Goal: Task Accomplishment & Management: Complete application form

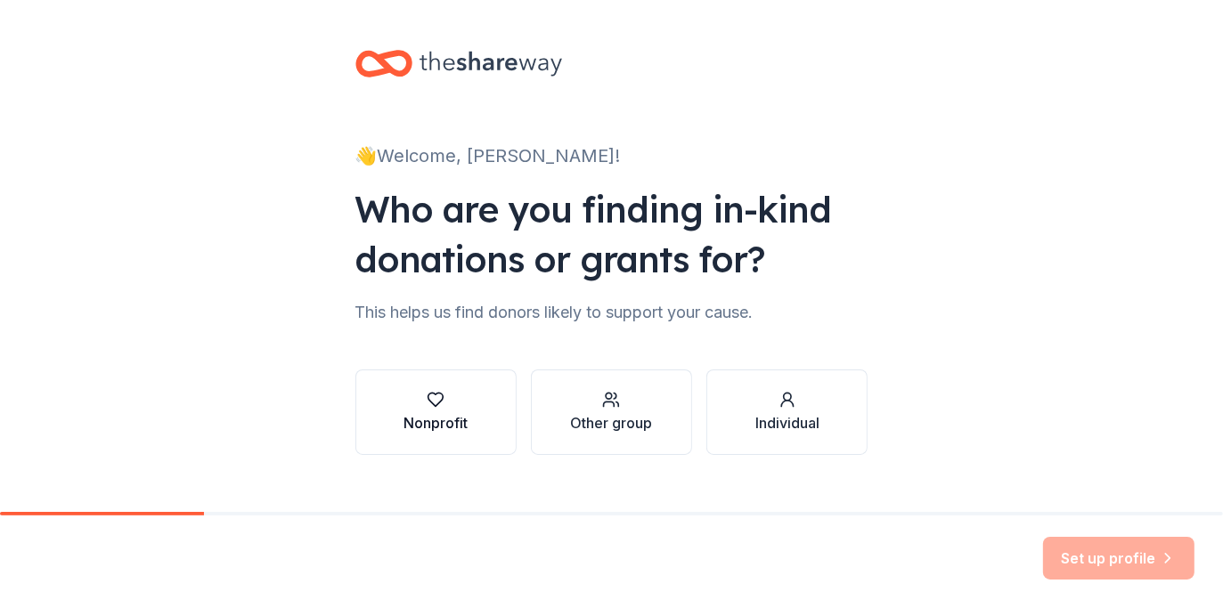
click at [449, 412] on div "Nonprofit" at bounding box center [436, 422] width 64 height 21
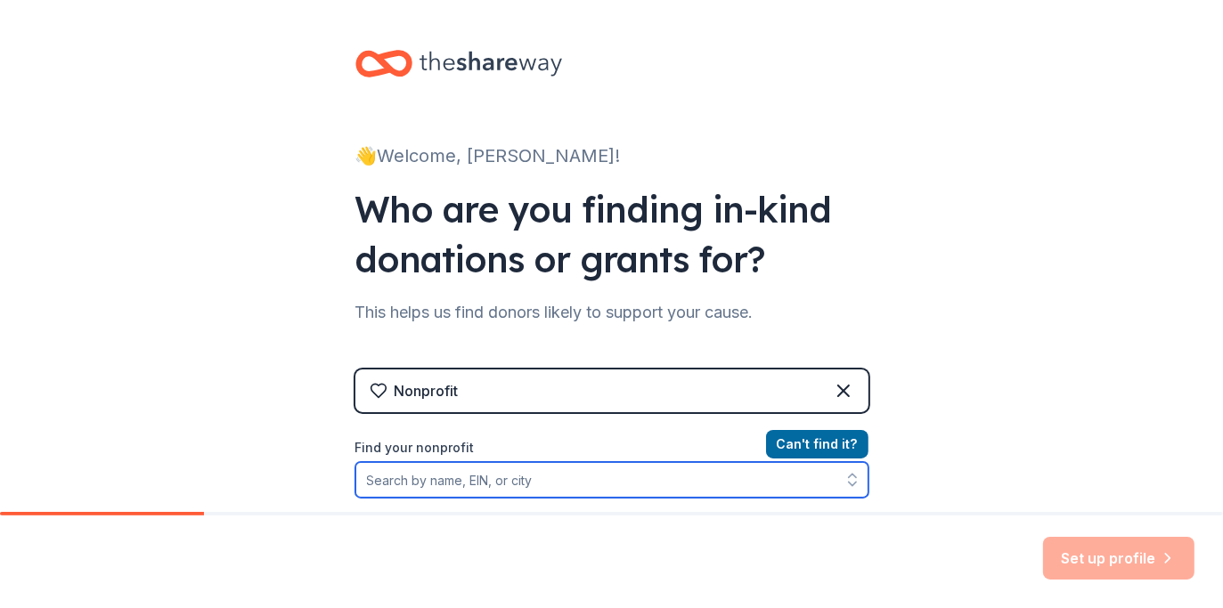
click at [480, 483] on input "Find your nonprofit" at bounding box center [611, 480] width 513 height 36
type input "-"
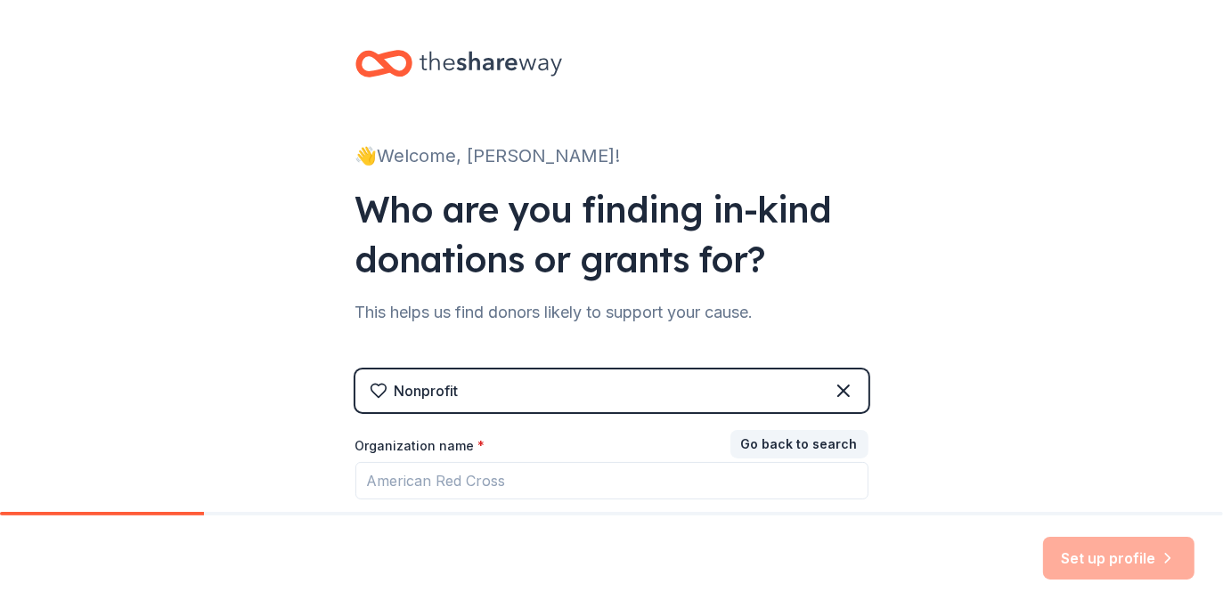
scroll to position [220, 0]
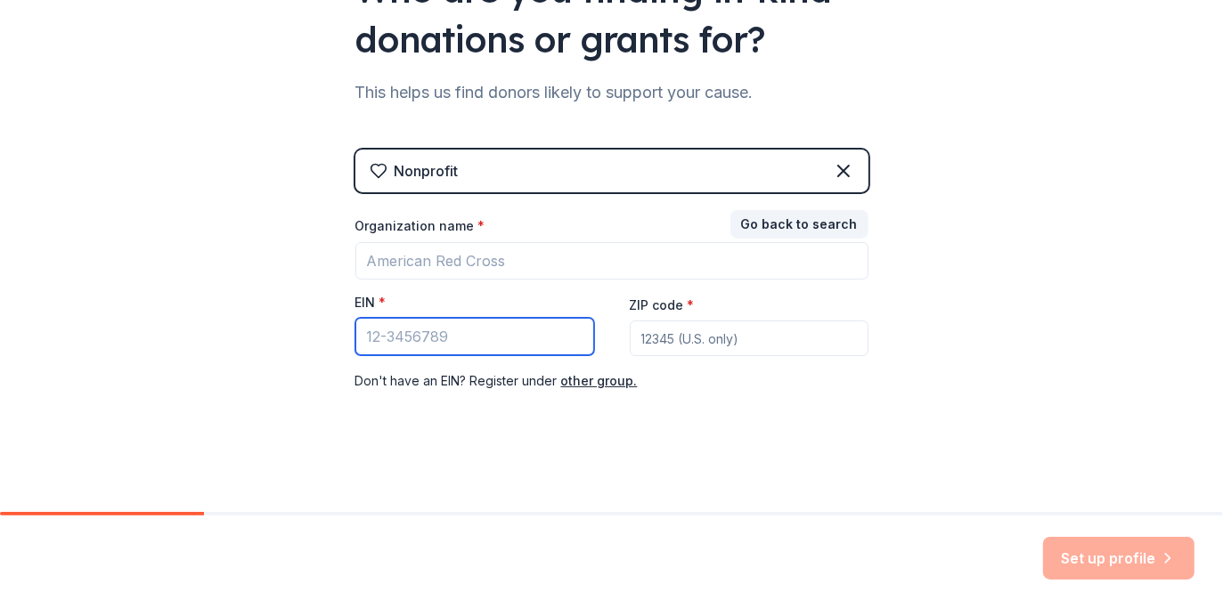
click at [443, 338] on input "EIN *" at bounding box center [474, 336] width 239 height 37
type input "32-0029636"
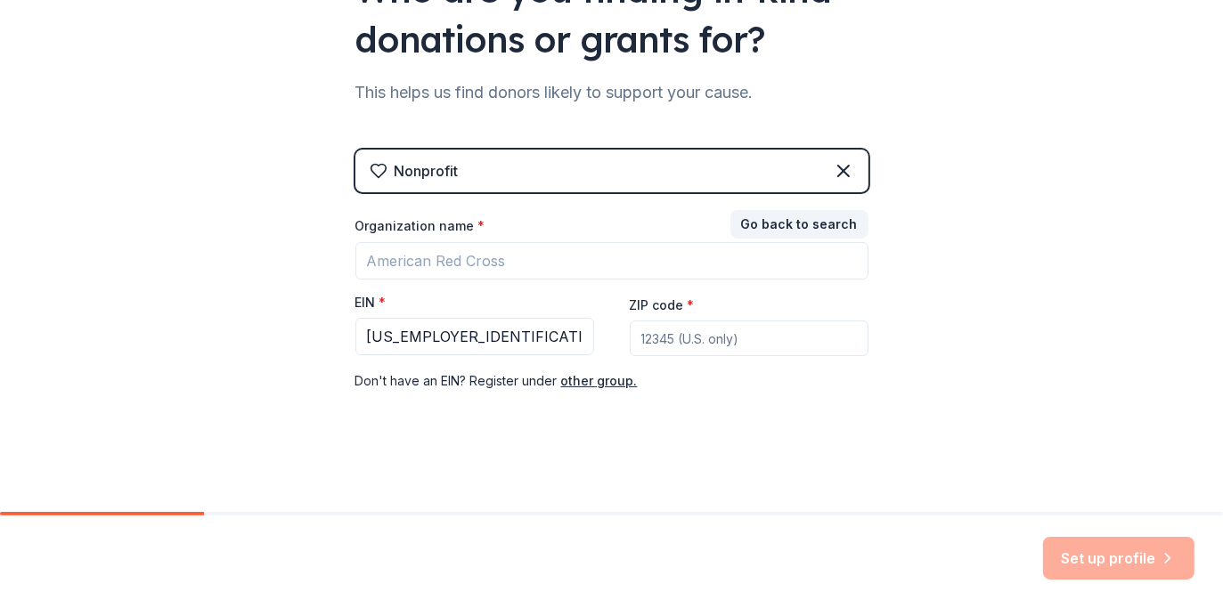
click at [688, 422] on div "Nonprofit Go back to search Organization name * EIN * 32-0029636 ZIP code * Don…" at bounding box center [611, 289] width 513 height 278
click at [684, 345] on input "ZIP code *" at bounding box center [749, 339] width 239 height 36
type input "29465"
click at [1091, 567] on div "Set up profile" at bounding box center [1118, 558] width 151 height 43
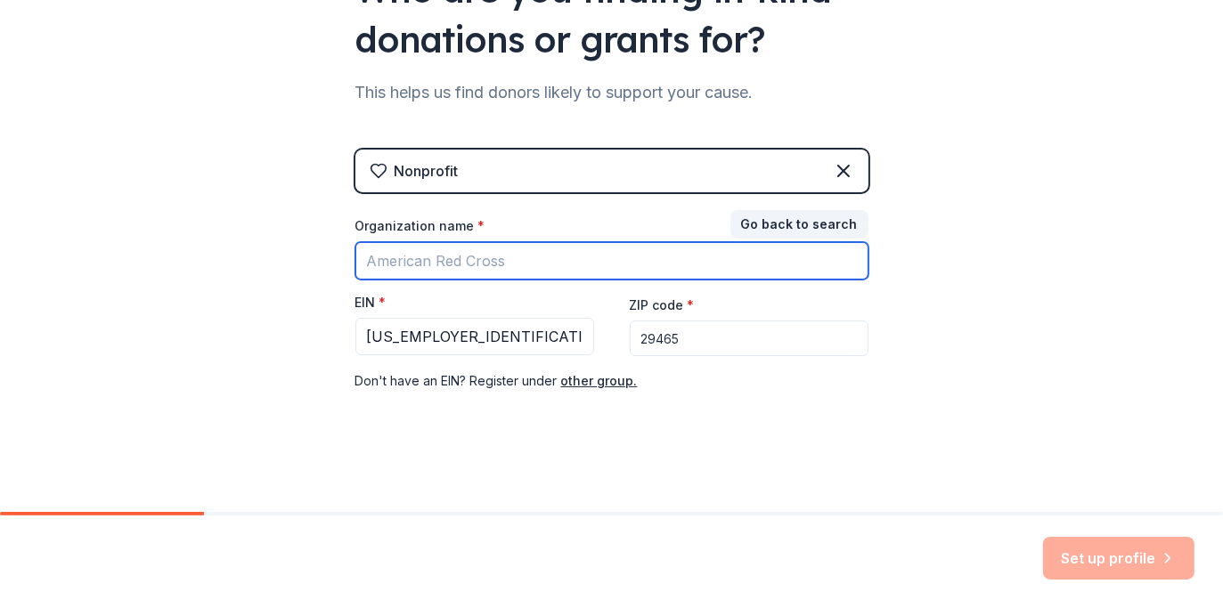
drag, startPoint x: 514, startPoint y: 256, endPoint x: 208, endPoint y: 230, distance: 307.5
click at [247, 229] on div "👋 Welcome, Cindy! Who are you finding in-kind donations or grants for? This hel…" at bounding box center [611, 146] width 1223 height 733
type input "Healing Farms"
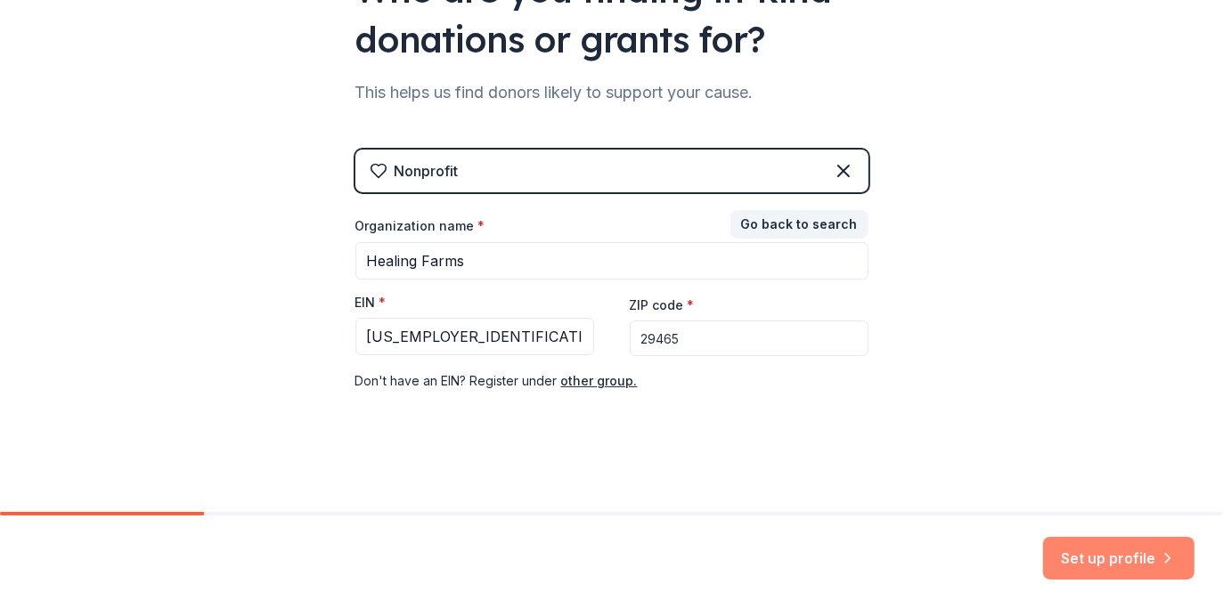
click at [1116, 559] on button "Set up profile" at bounding box center [1118, 558] width 151 height 43
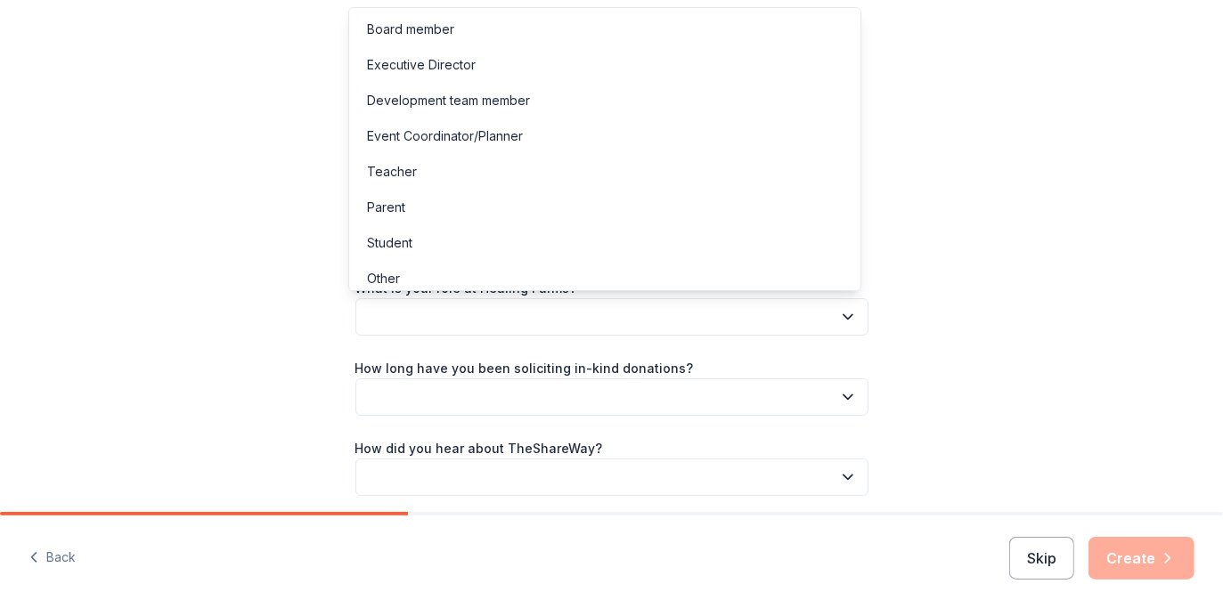
click at [487, 309] on button "button" at bounding box center [611, 316] width 513 height 37
click at [486, 309] on button "button" at bounding box center [611, 316] width 513 height 37
click at [490, 311] on button "button" at bounding box center [611, 316] width 513 height 37
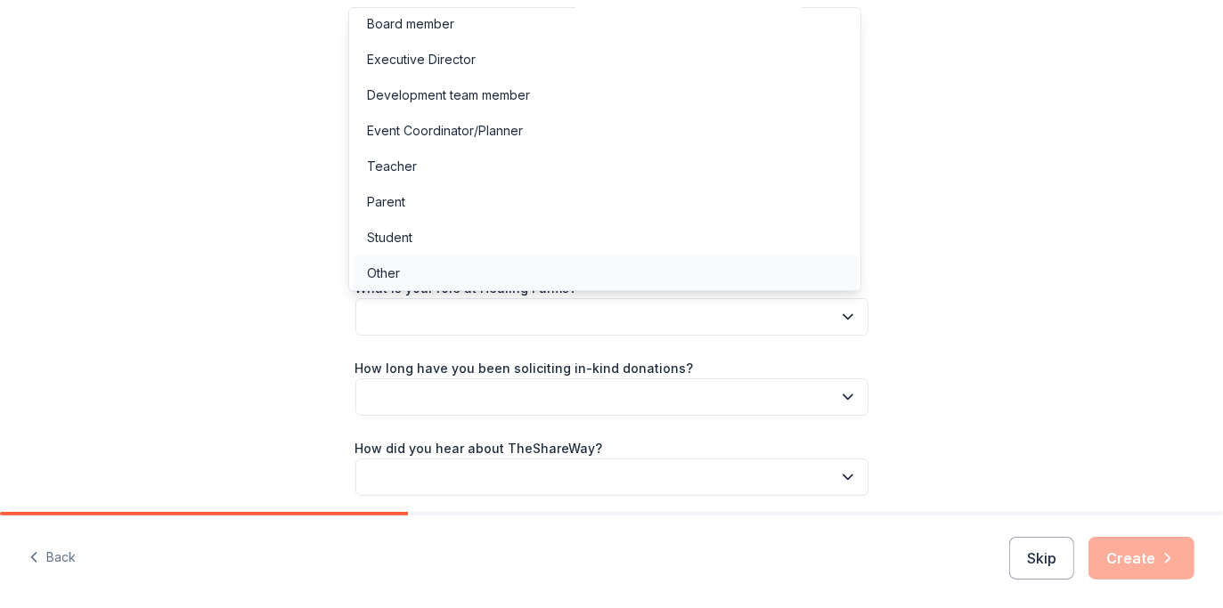
click at [475, 284] on div "Other" at bounding box center [605, 274] width 504 height 36
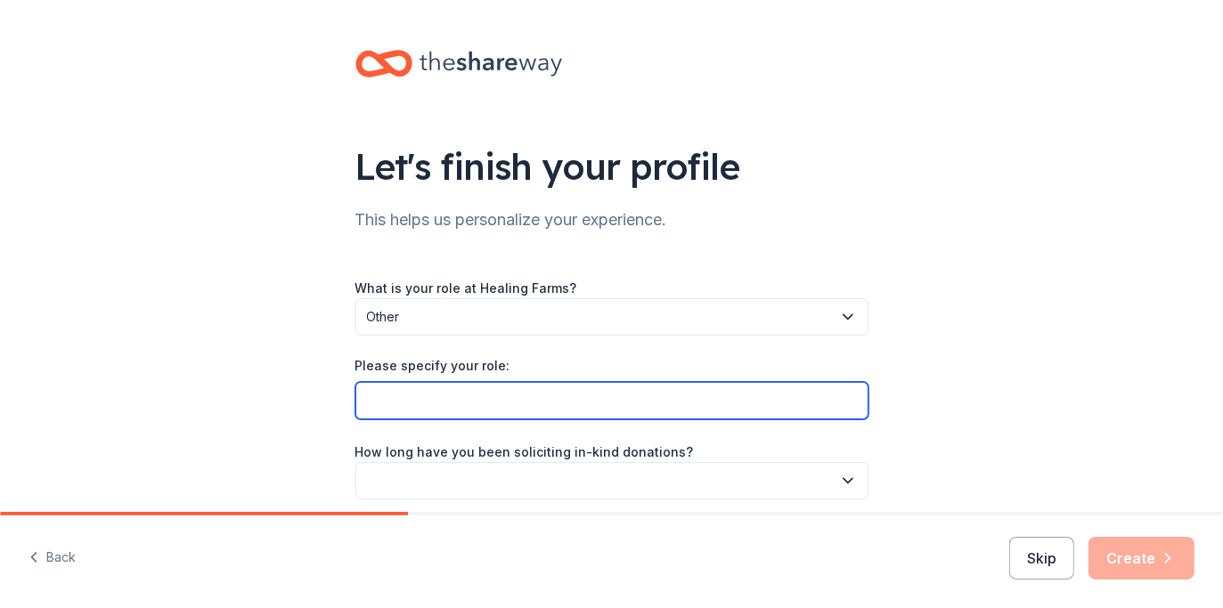
click at [449, 396] on input "Please specify your role:" at bounding box center [611, 400] width 513 height 37
type input "Donation Volunteer"
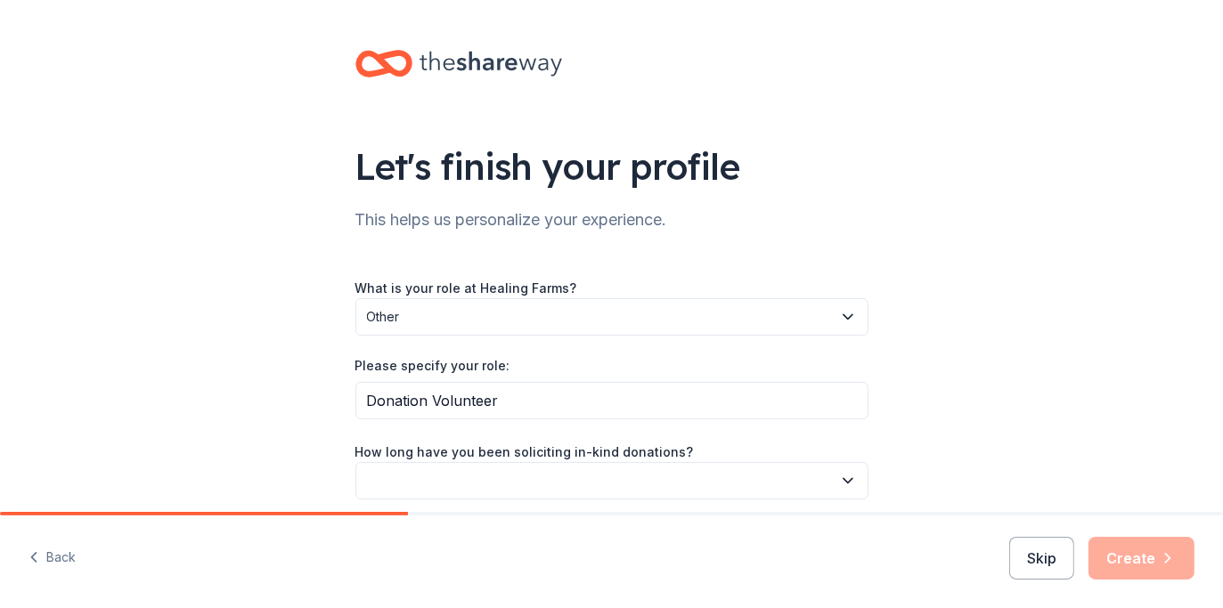
click at [469, 482] on button "button" at bounding box center [611, 480] width 513 height 37
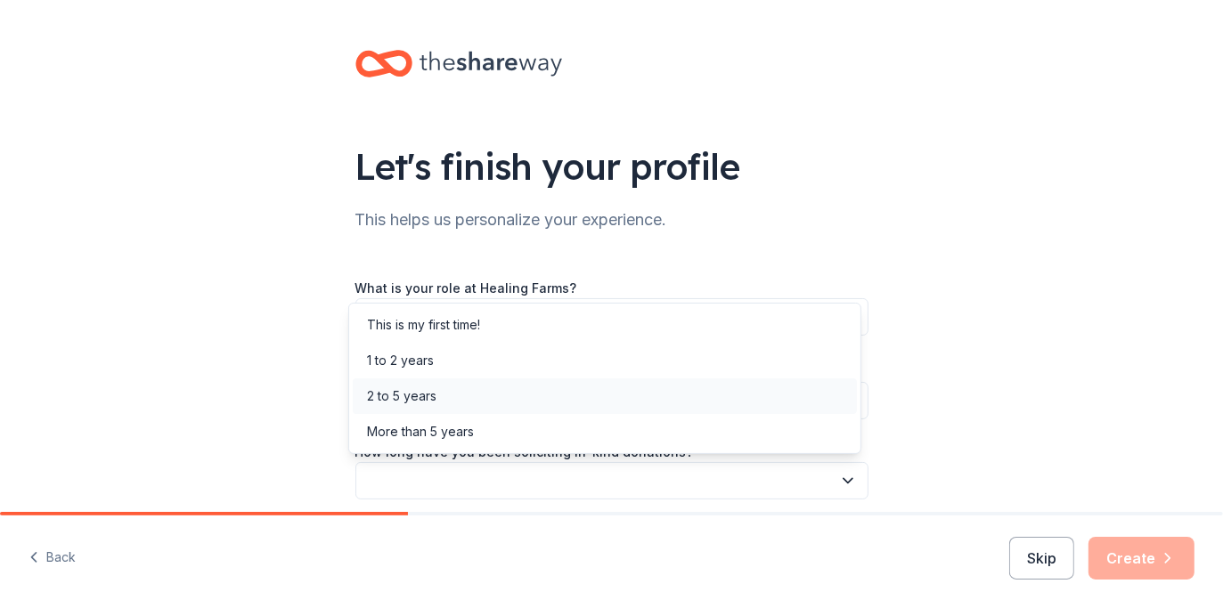
click at [429, 396] on div "2 to 5 years" at bounding box center [401, 396] width 69 height 21
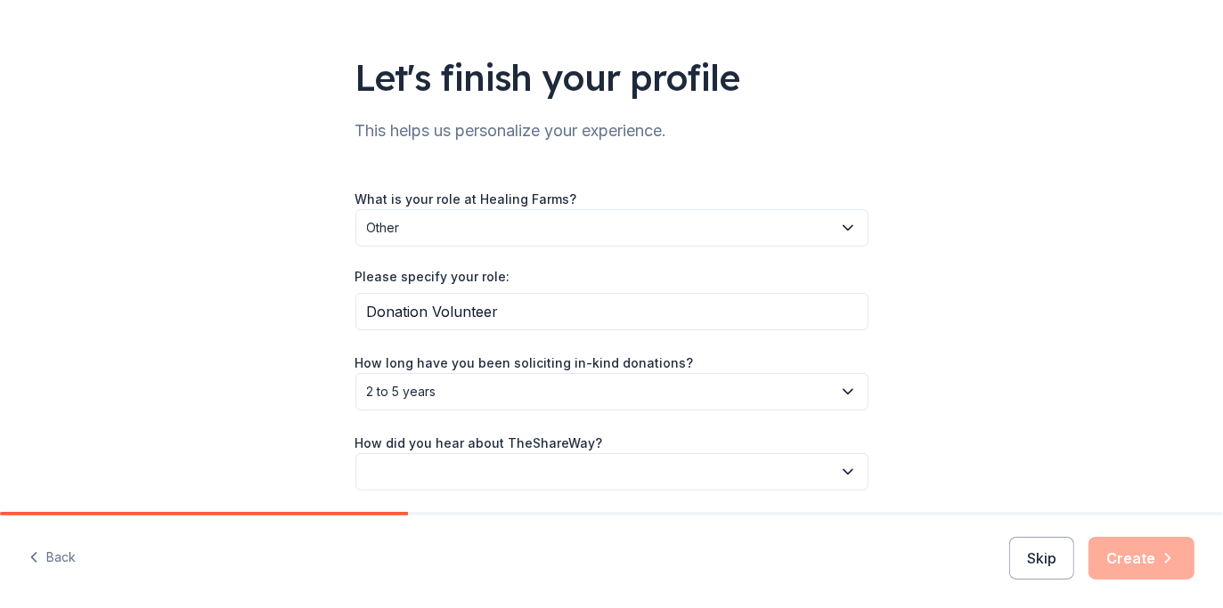
scroll to position [100, 0]
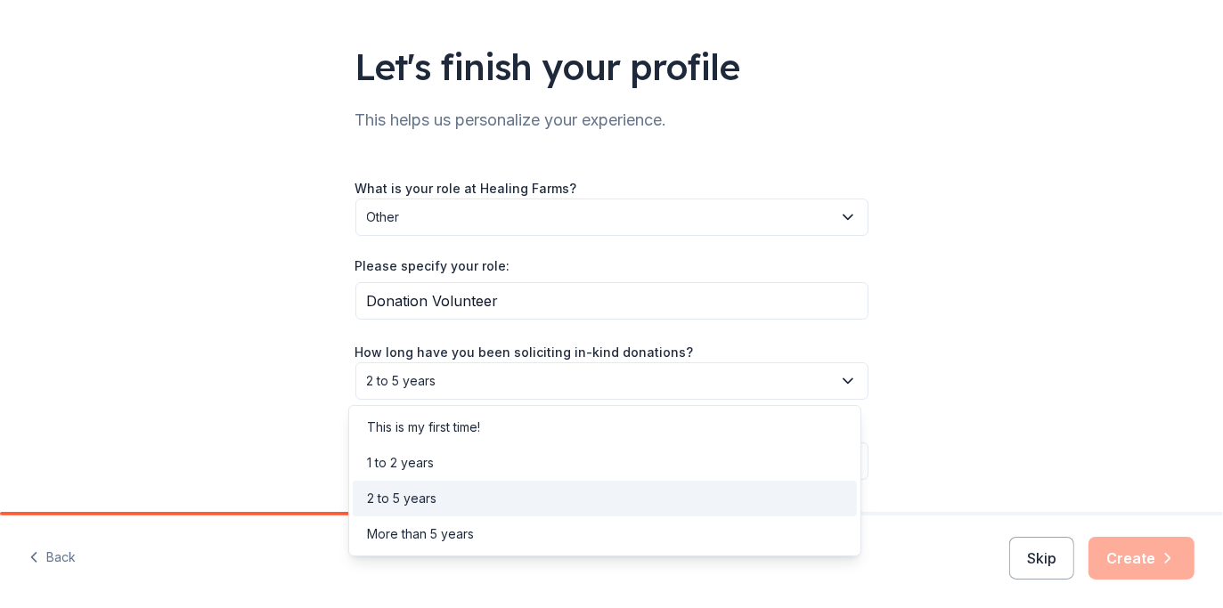
click at [839, 382] on icon "button" at bounding box center [848, 381] width 18 height 18
click at [665, 533] on div "More than 5 years" at bounding box center [605, 535] width 504 height 36
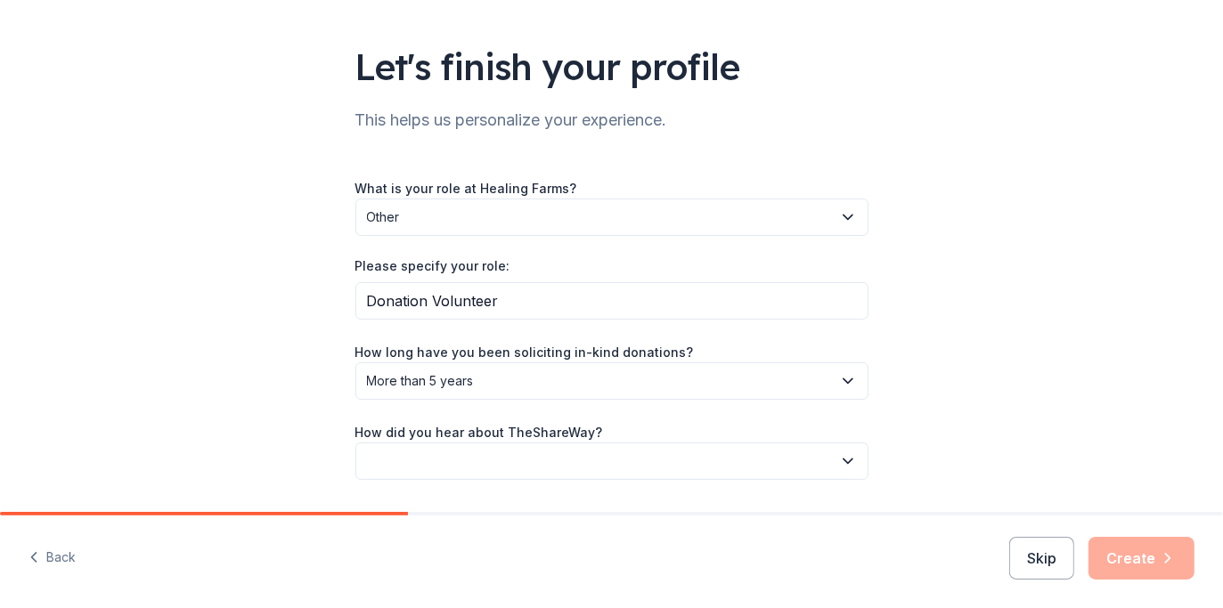
click at [541, 454] on button "button" at bounding box center [611, 461] width 513 height 37
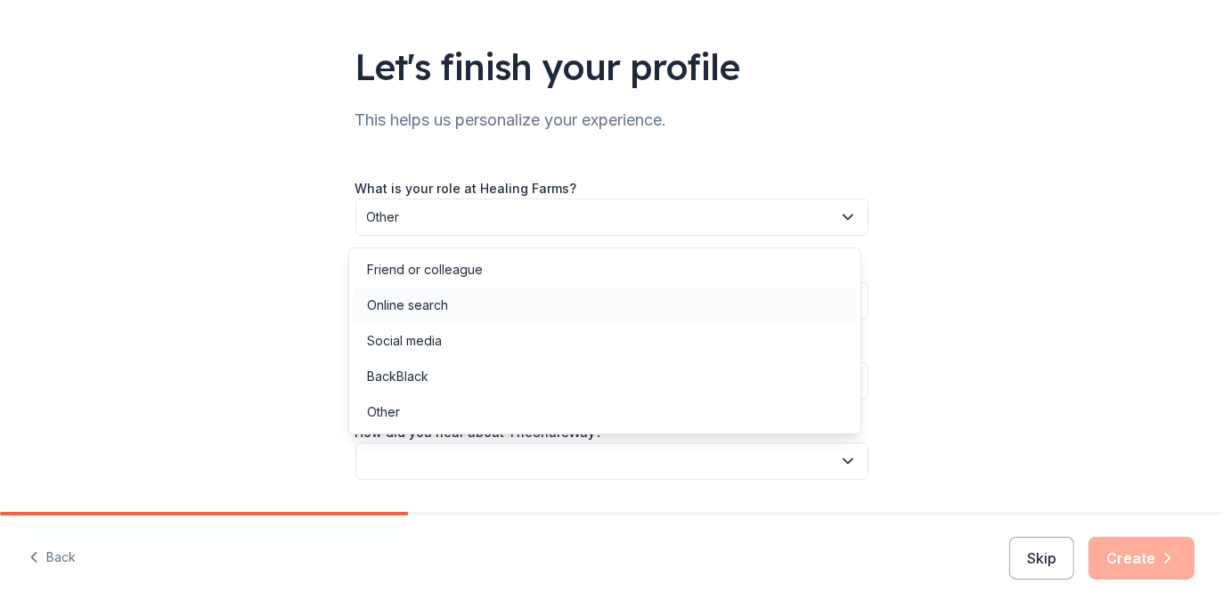
click at [484, 298] on div "Online search" at bounding box center [605, 306] width 504 height 36
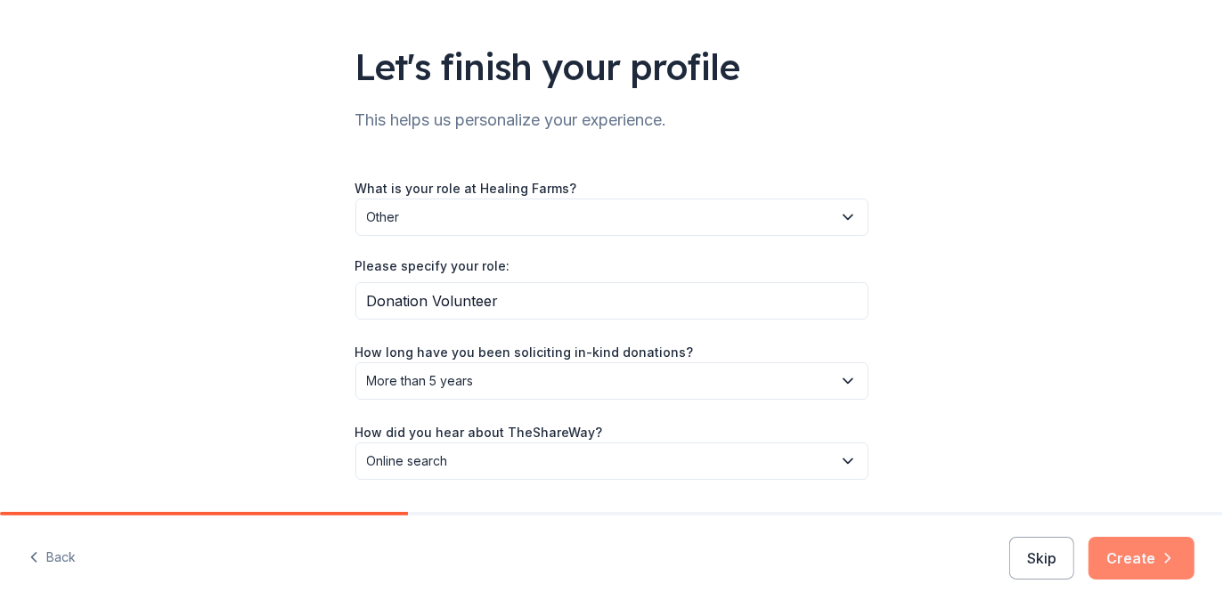
click at [1141, 561] on button "Create" at bounding box center [1142, 558] width 106 height 43
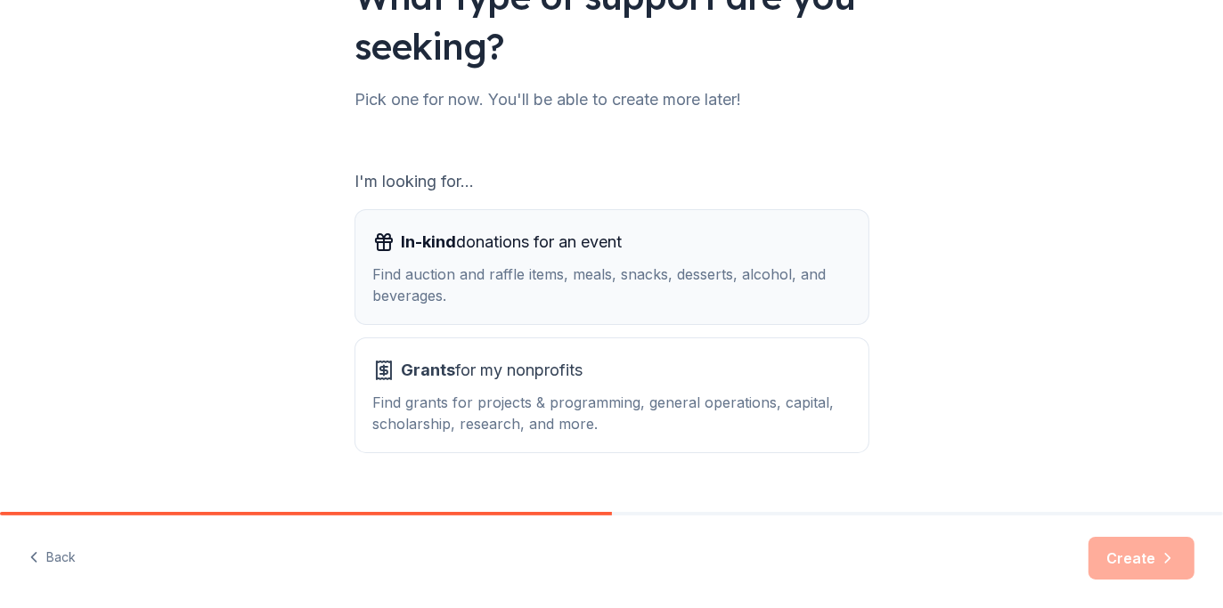
scroll to position [159, 0]
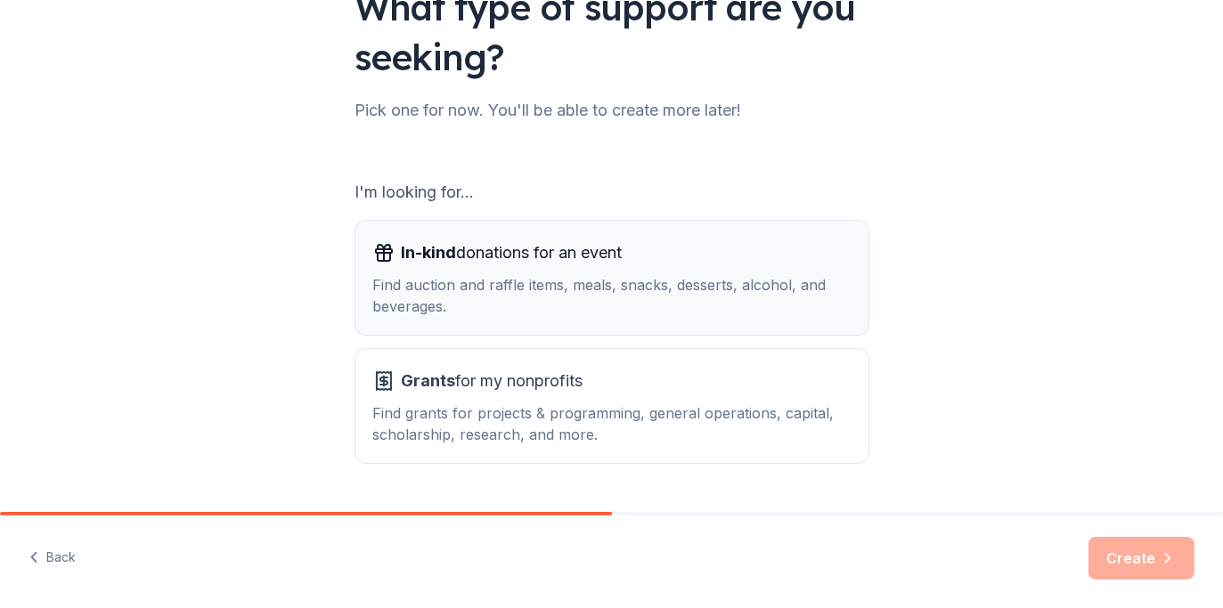
click at [519, 283] on div "Find auction and raffle items, meals, snacks, desserts, alcohol, and beverages." at bounding box center [611, 295] width 477 height 43
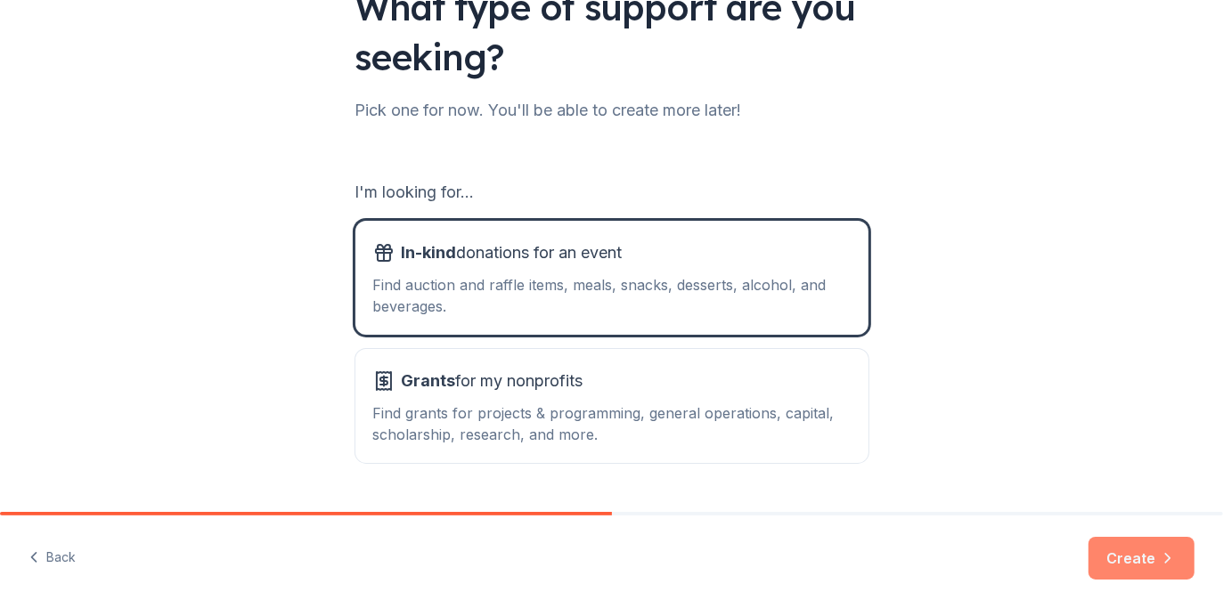
click at [1143, 564] on button "Create" at bounding box center [1142, 558] width 106 height 43
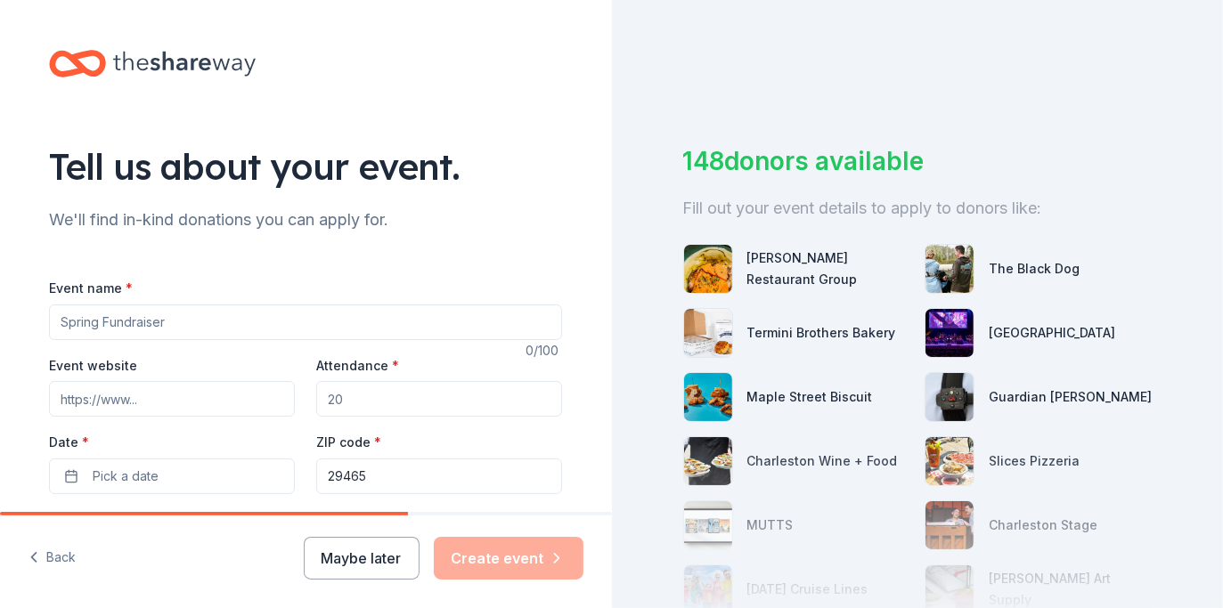
click at [93, 311] on input "Event name *" at bounding box center [305, 323] width 513 height 36
type input "Healing Farms"
click at [153, 396] on input "Event website" at bounding box center [172, 399] width 246 height 36
click at [167, 396] on input "Event website" at bounding box center [172, 399] width 246 height 36
click at [152, 396] on input "Event website" at bounding box center [172, 399] width 246 height 36
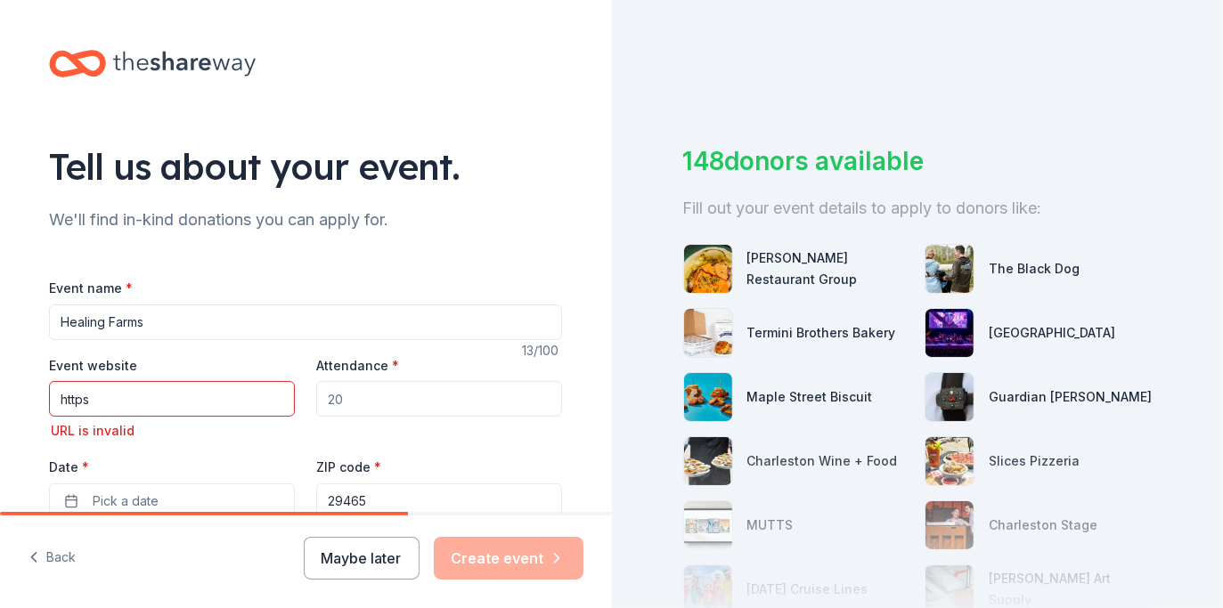
paste input "https://www.healingfarms.com"
click at [81, 396] on input "httpshttps://www.healingfarms.com" at bounding box center [172, 399] width 246 height 36
type input "https://www.healingfarms.com"
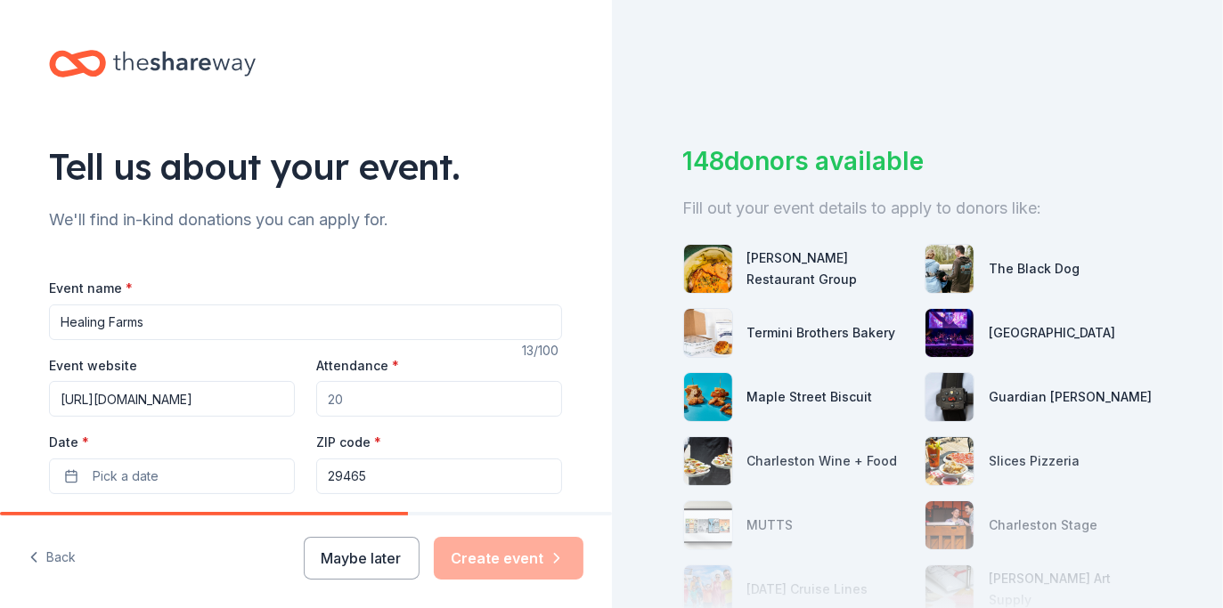
click at [360, 397] on input "Attendance *" at bounding box center [439, 399] width 246 height 36
type input "250"
click at [211, 464] on button "Pick a date" at bounding box center [172, 477] width 246 height 36
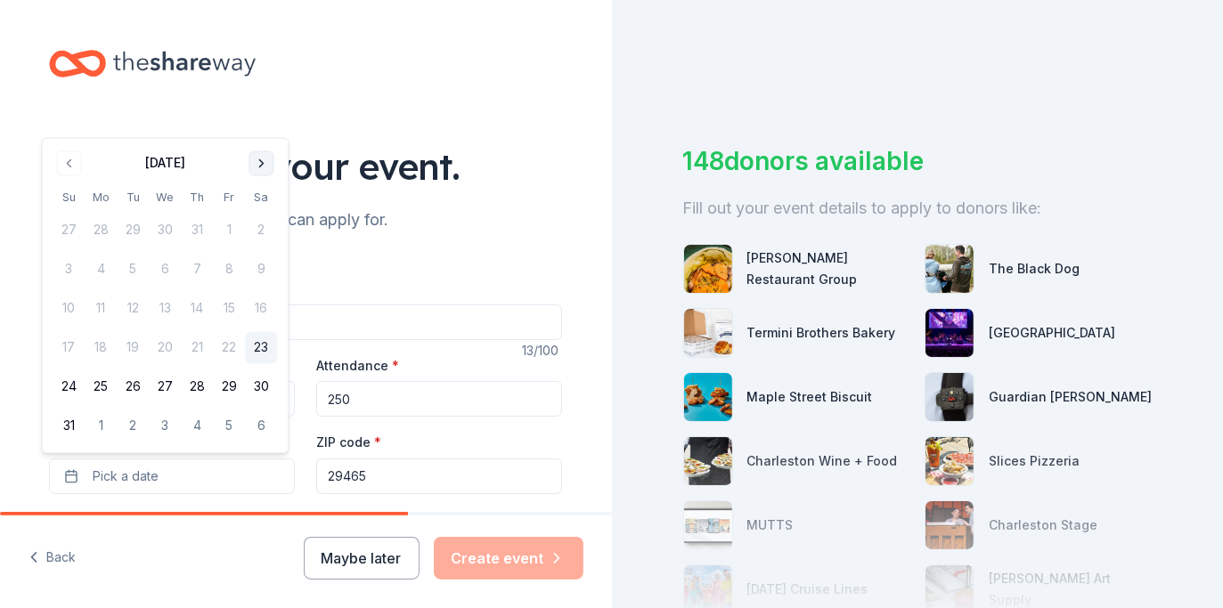
click at [257, 159] on button "Go to next month" at bounding box center [261, 163] width 25 height 25
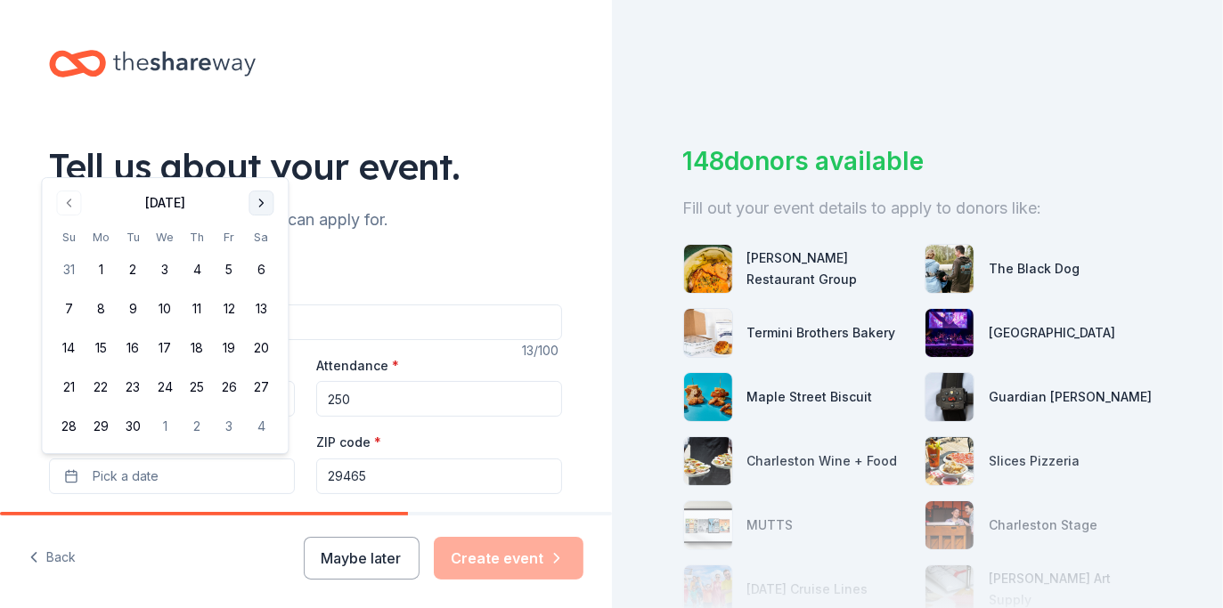
click at [257, 159] on div "Tell us about your event." at bounding box center [305, 167] width 513 height 50
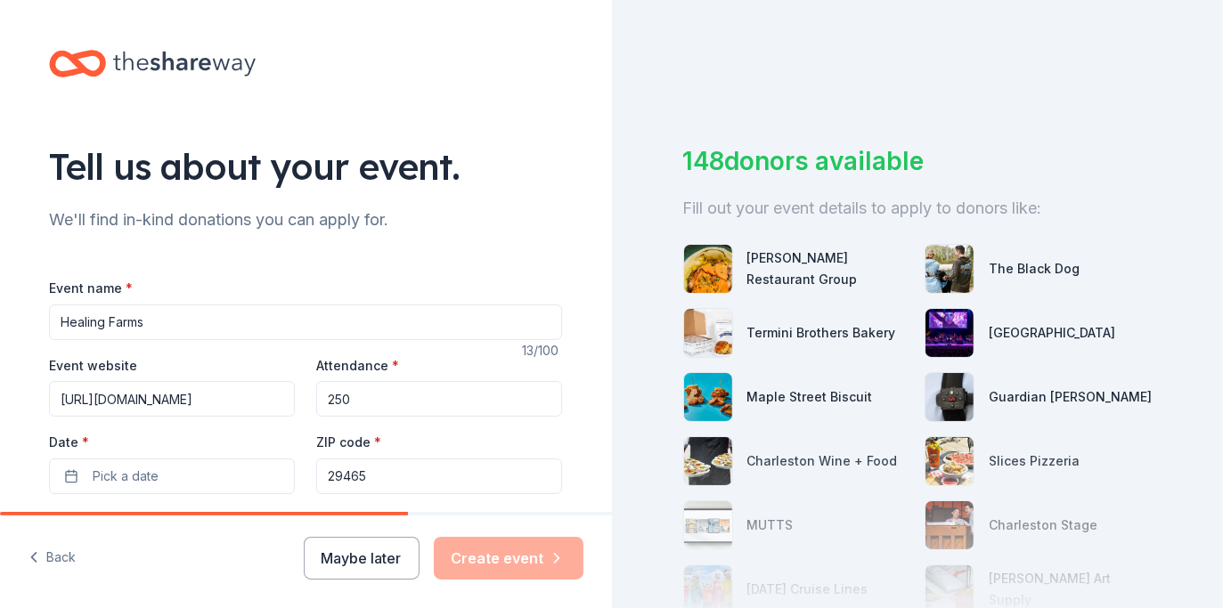
click at [289, 474] on div "Event website https://www.healingfarms.com Attendance * 250 Date * Pick a date …" at bounding box center [305, 425] width 513 height 140
click at [259, 476] on button "Pick a date" at bounding box center [172, 477] width 246 height 36
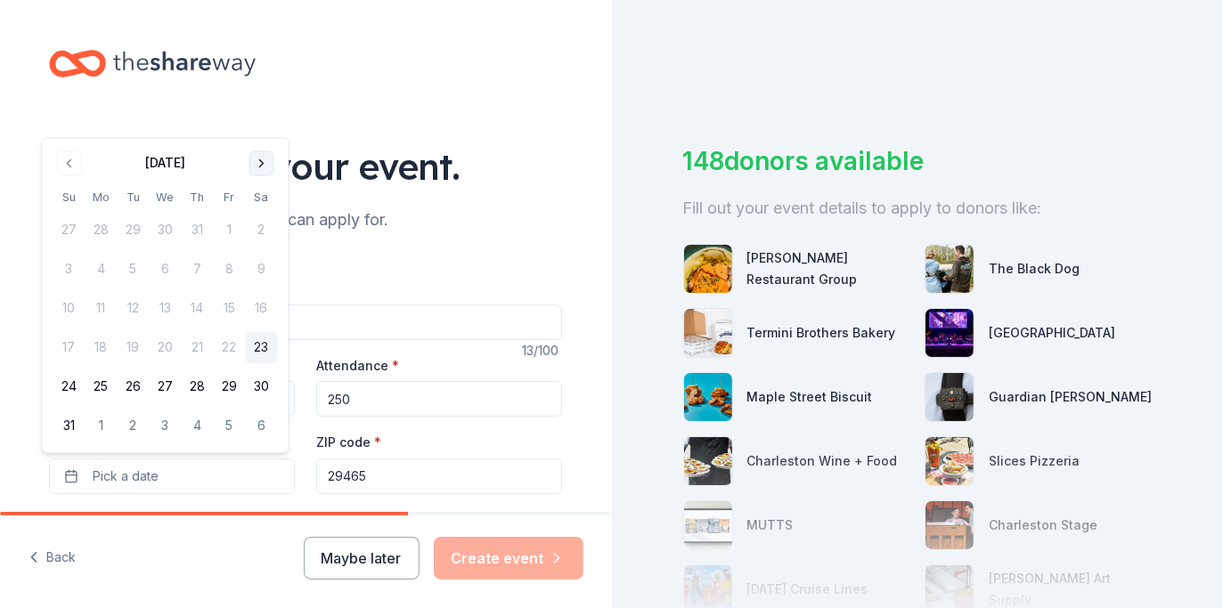
click at [262, 160] on button "Go to next month" at bounding box center [261, 163] width 25 height 25
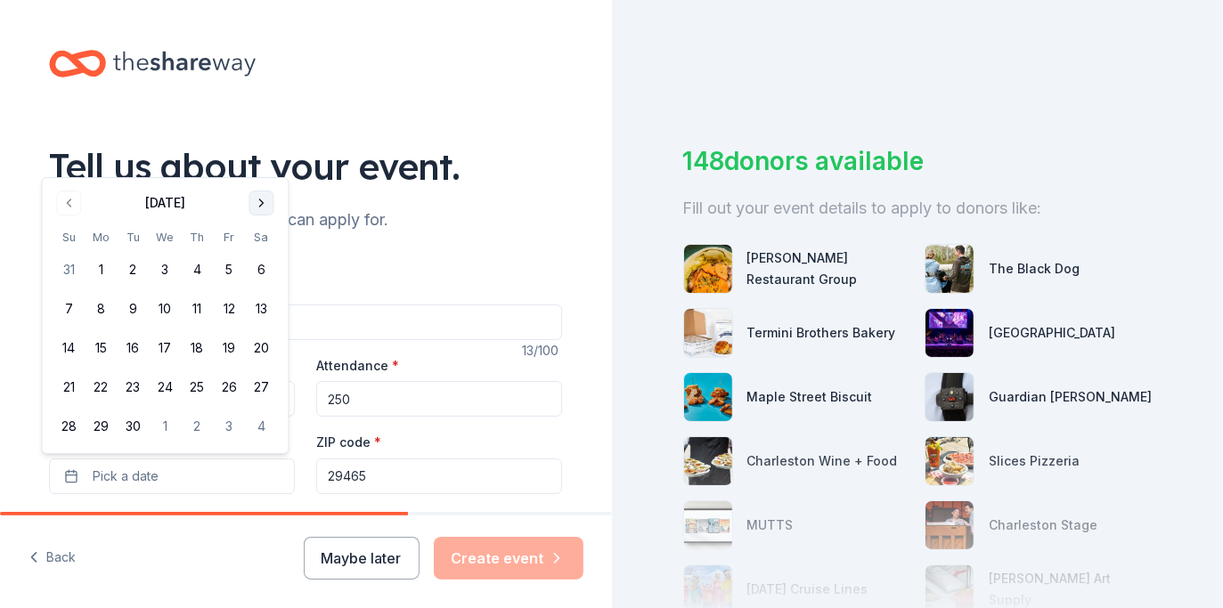
click at [265, 205] on button "Go to next month" at bounding box center [261, 203] width 25 height 25
click at [142, 428] on button "28" at bounding box center [133, 427] width 32 height 32
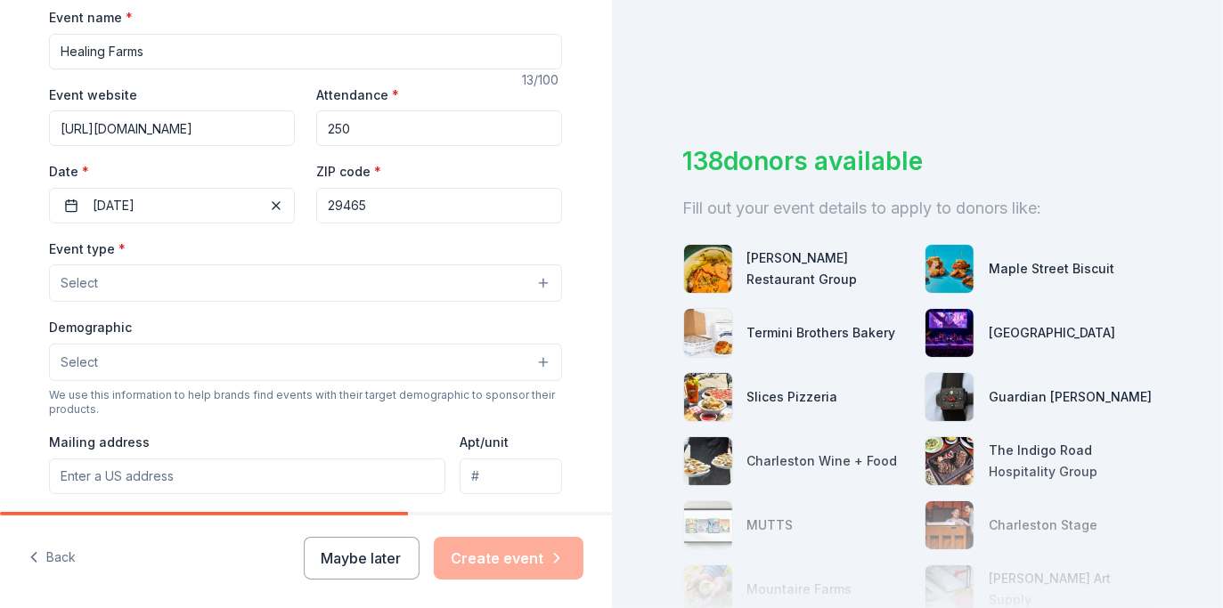
scroll to position [281, 0]
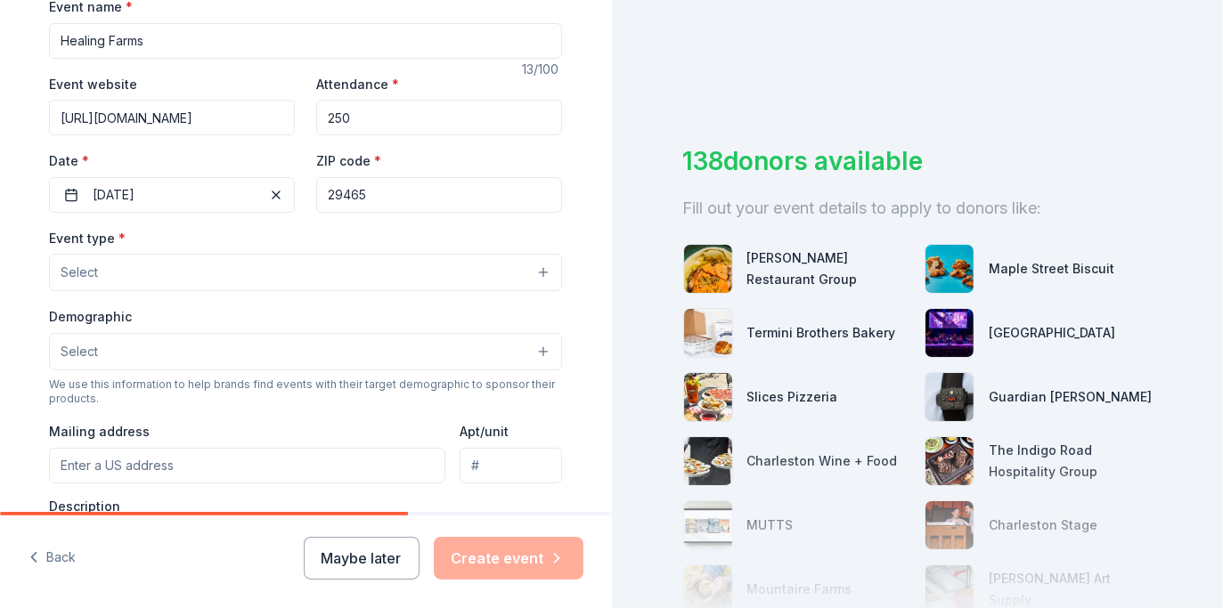
click at [107, 265] on button "Select" at bounding box center [305, 272] width 513 height 37
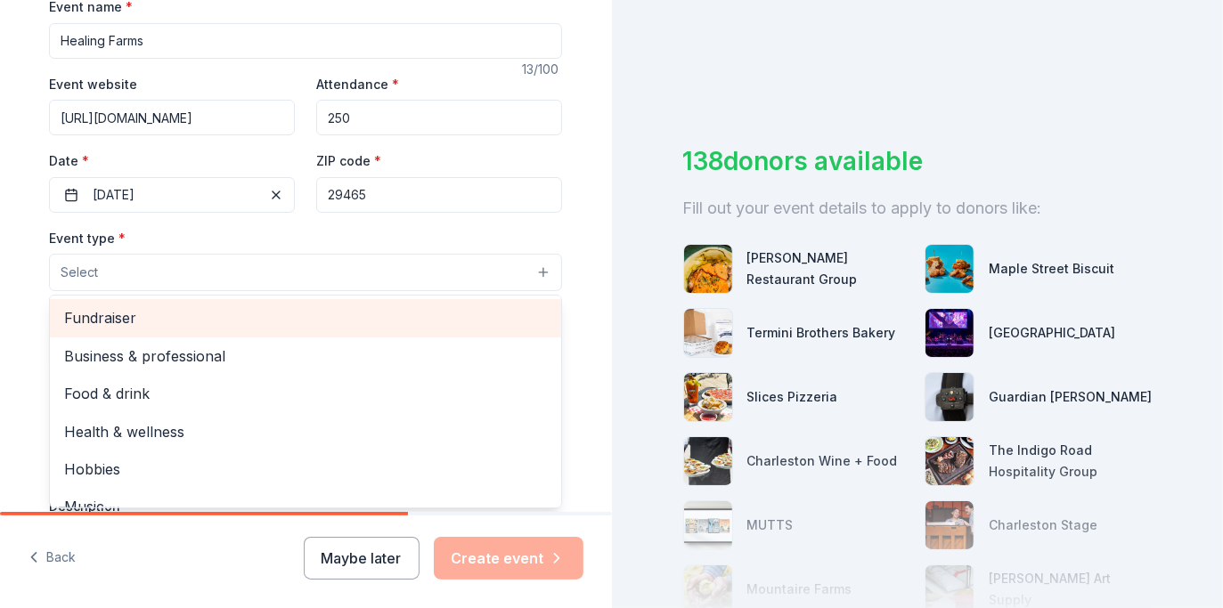
click at [118, 315] on span "Fundraiser" at bounding box center [305, 317] width 483 height 23
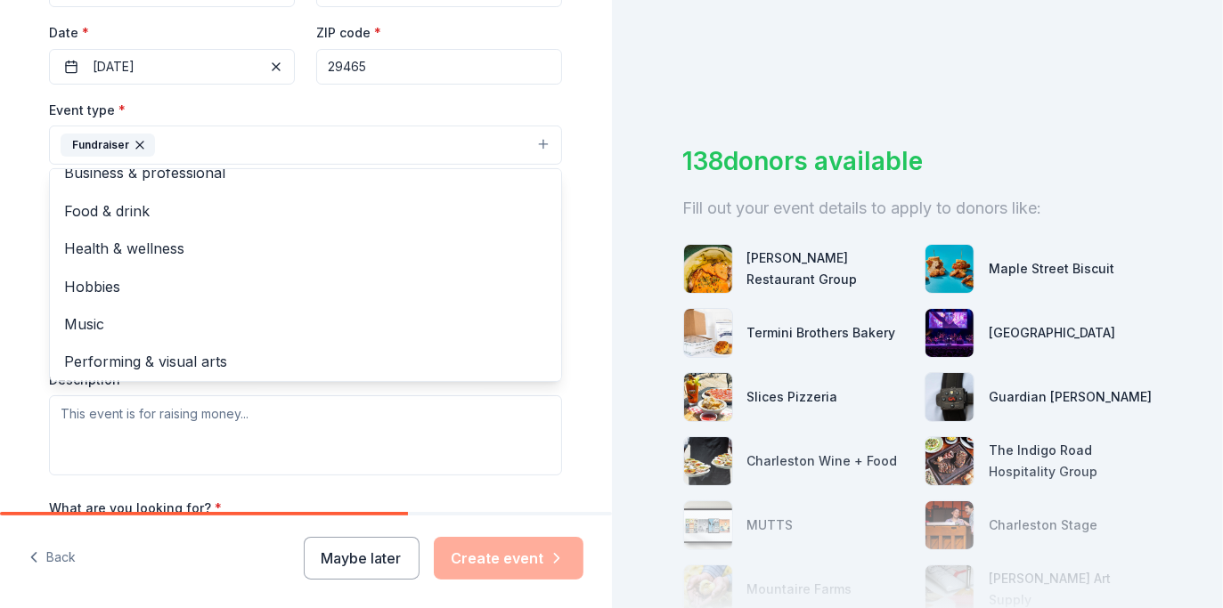
scroll to position [0, 0]
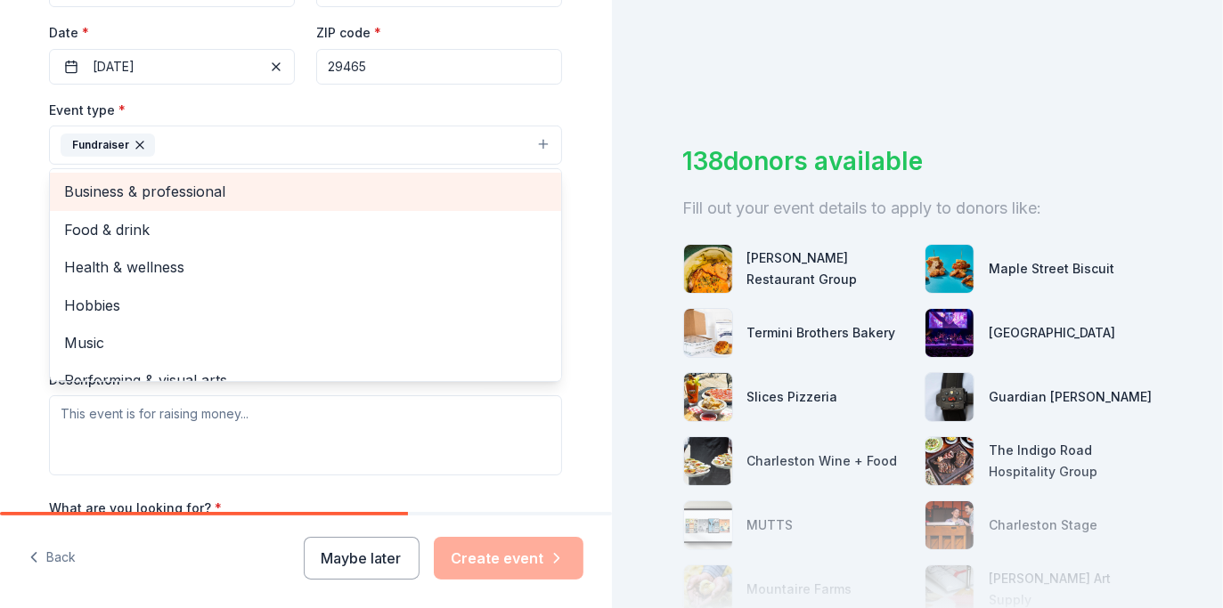
click at [77, 191] on span "Business & professional" at bounding box center [305, 191] width 483 height 23
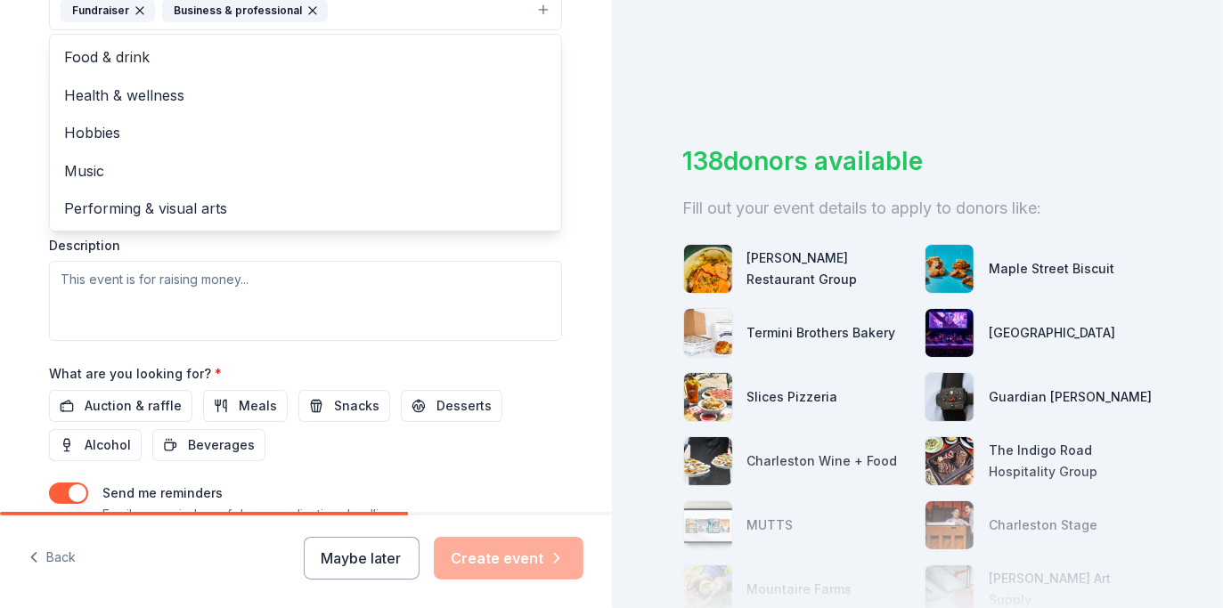
click at [171, 281] on div "Event type * Fundraiser Business & professional Food & drink Health & wellness …" at bounding box center [305, 152] width 513 height 377
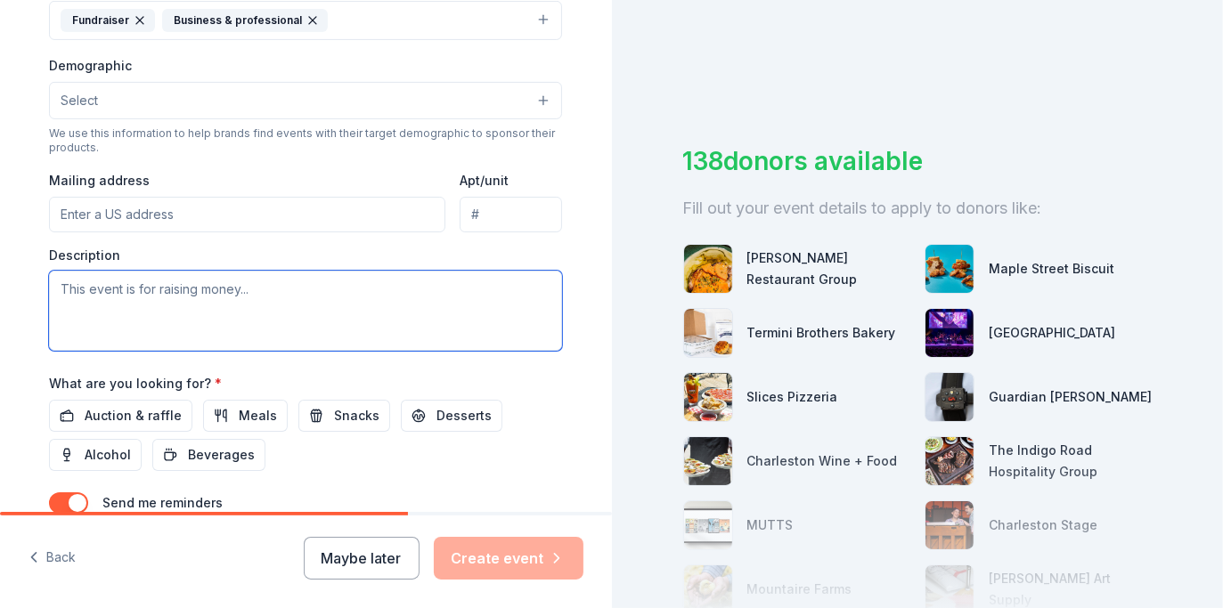
click at [173, 291] on textarea at bounding box center [305, 311] width 513 height 80
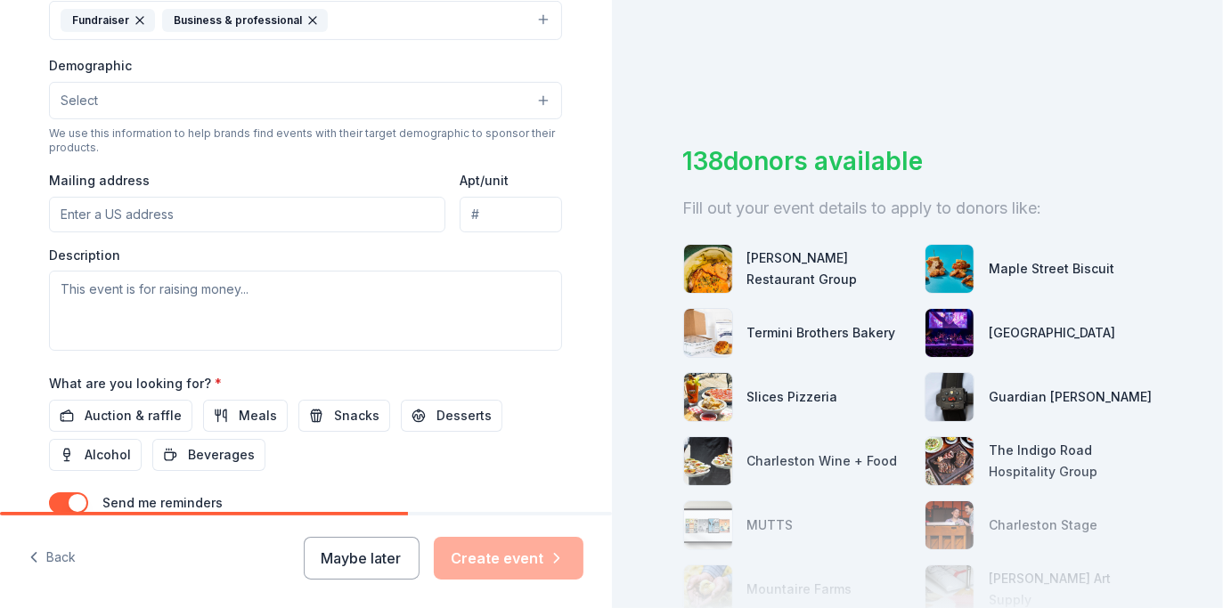
click at [146, 214] on input "Mailing address" at bounding box center [247, 215] width 396 height 36
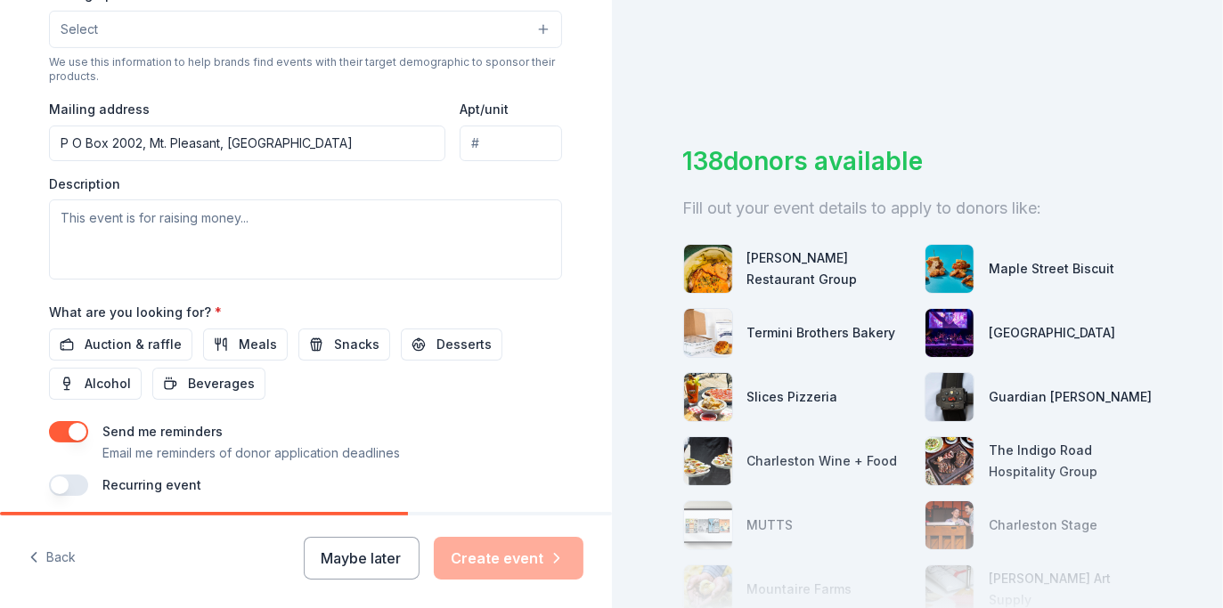
scroll to position [672, 0]
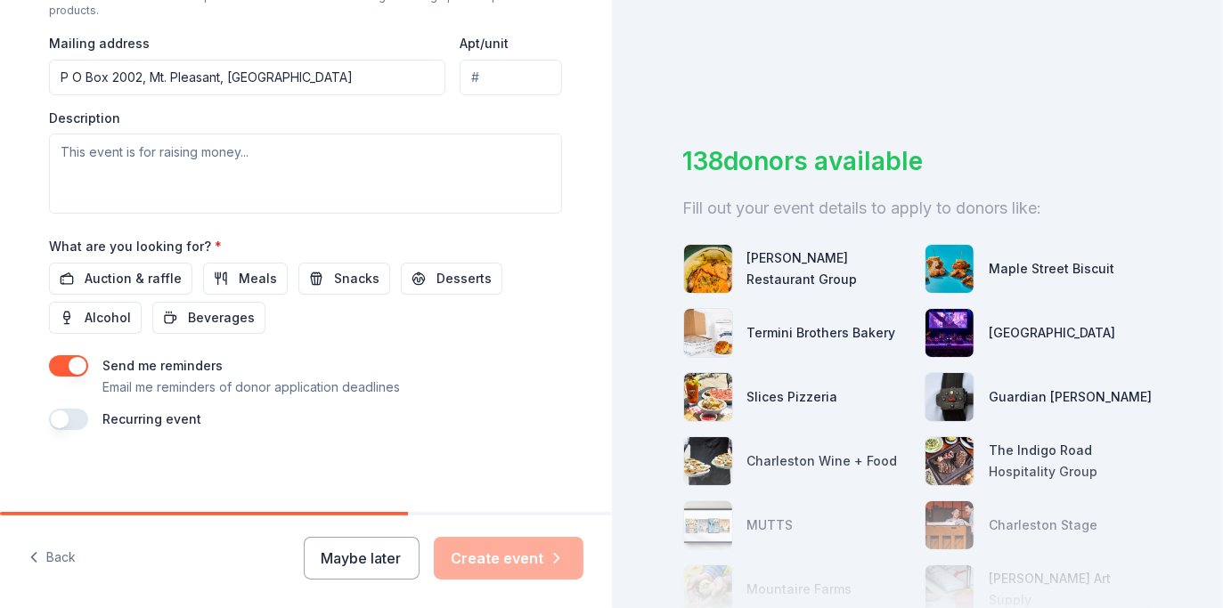
type input "P O Box 2002, Mt. Pleasant, SC"
click at [246, 151] on textarea at bounding box center [305, 174] width 513 height 80
click at [248, 151] on textarea at bounding box center [305, 174] width 513 height 80
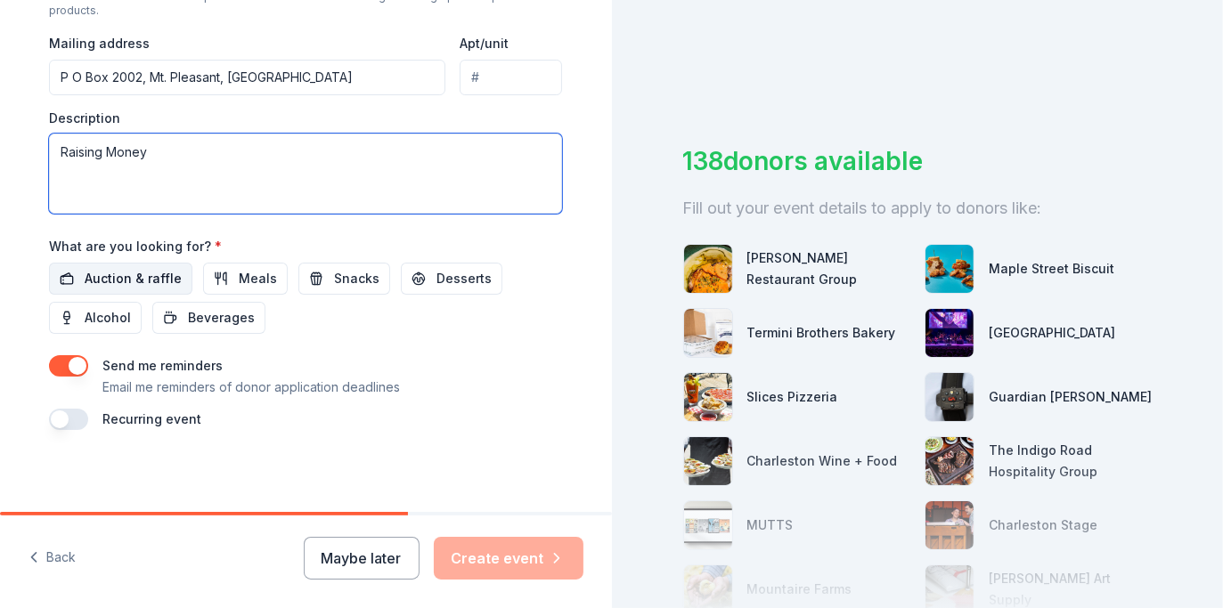
type textarea "Raising Money"
click at [145, 276] on span "Auction & raffle" at bounding box center [133, 278] width 97 height 21
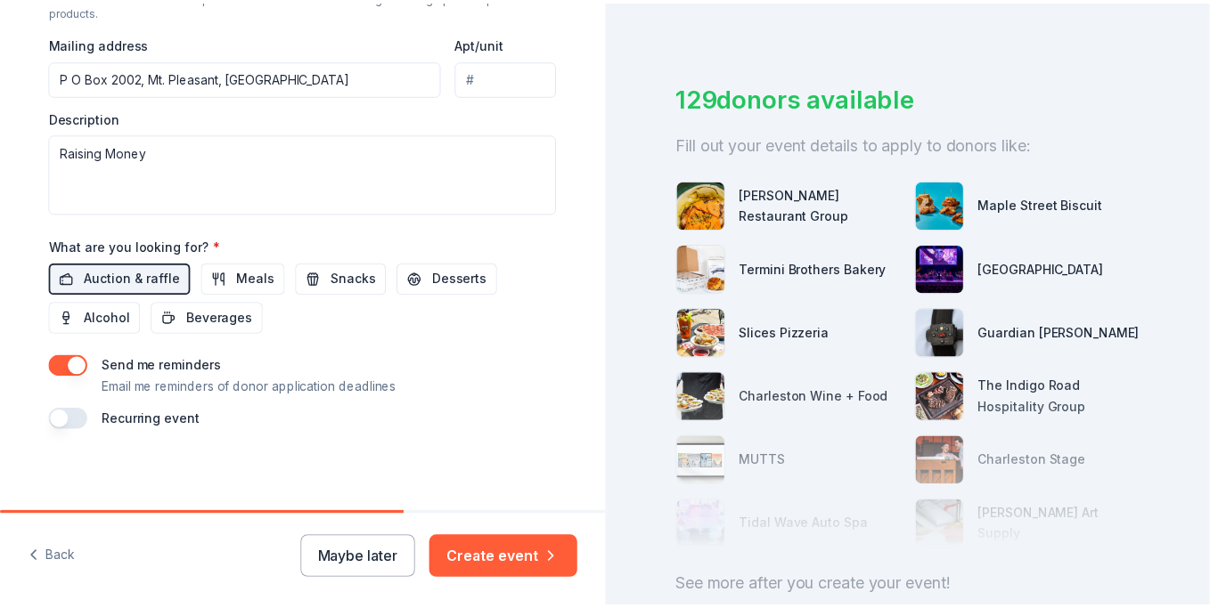
scroll to position [67, 0]
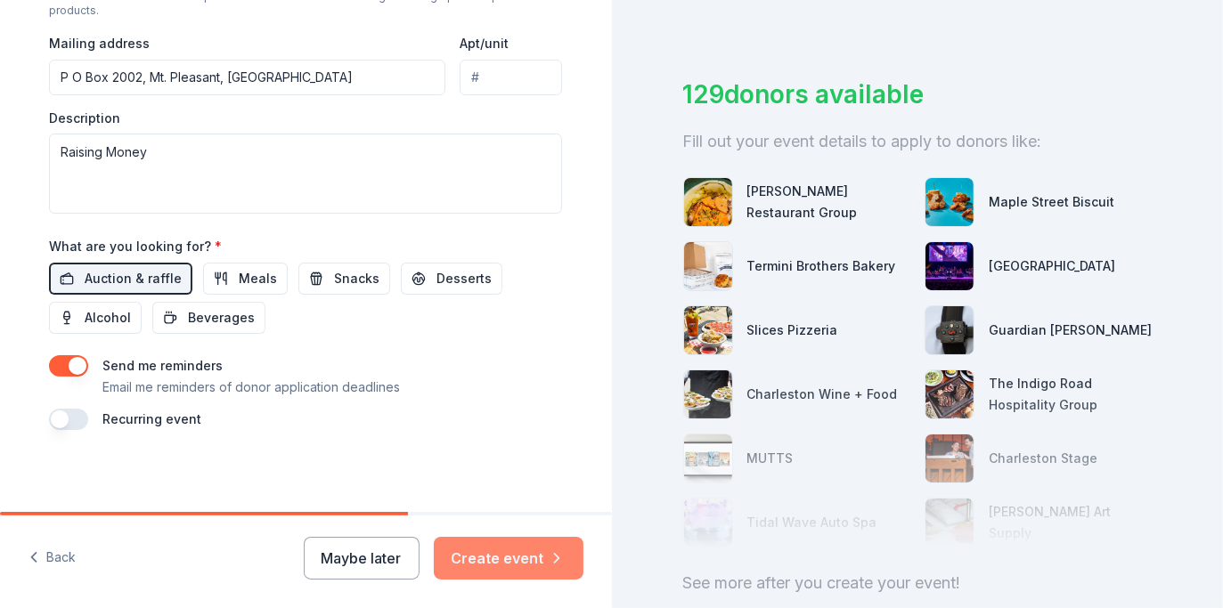
click at [534, 552] on button "Create event" at bounding box center [509, 558] width 150 height 43
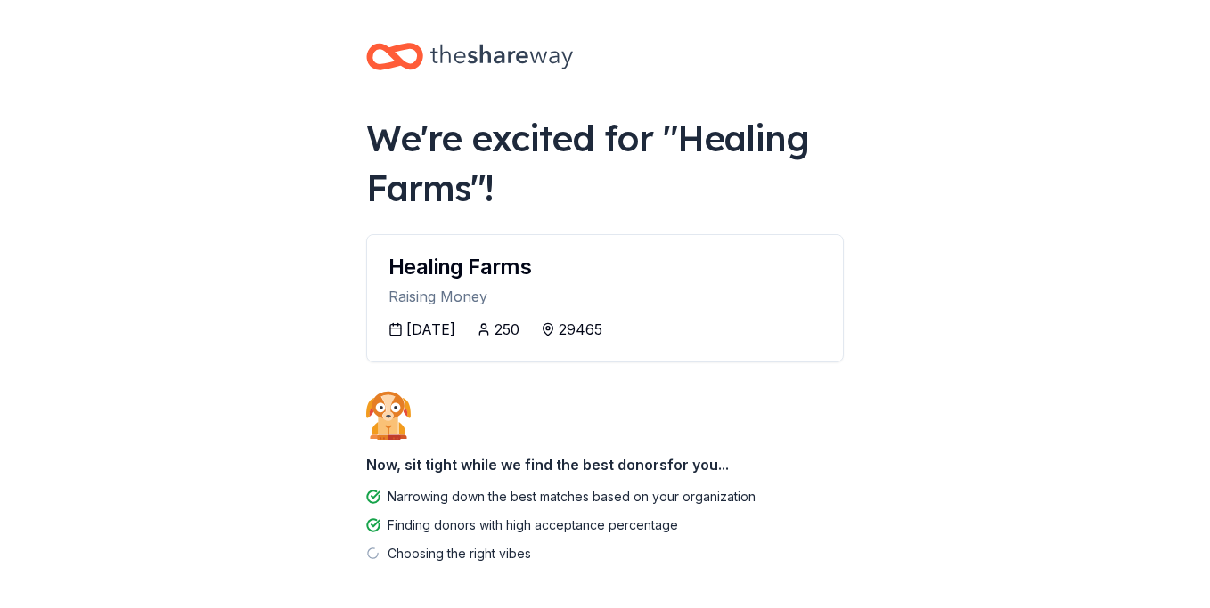
click at [396, 330] on icon at bounding box center [395, 329] width 14 height 14
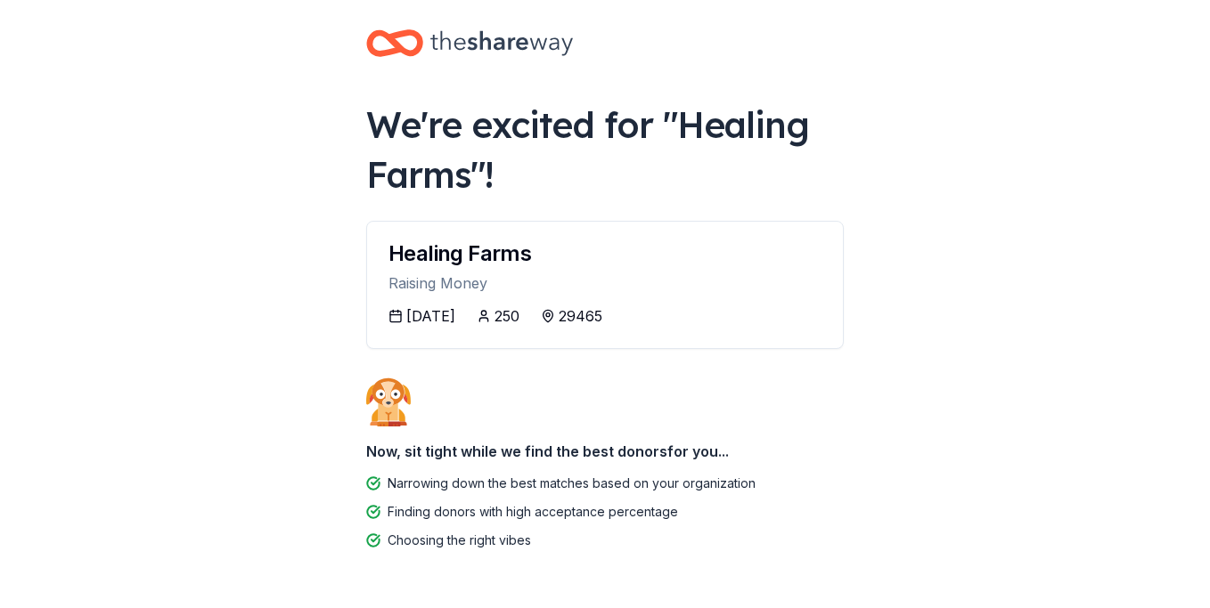
scroll to position [73, 0]
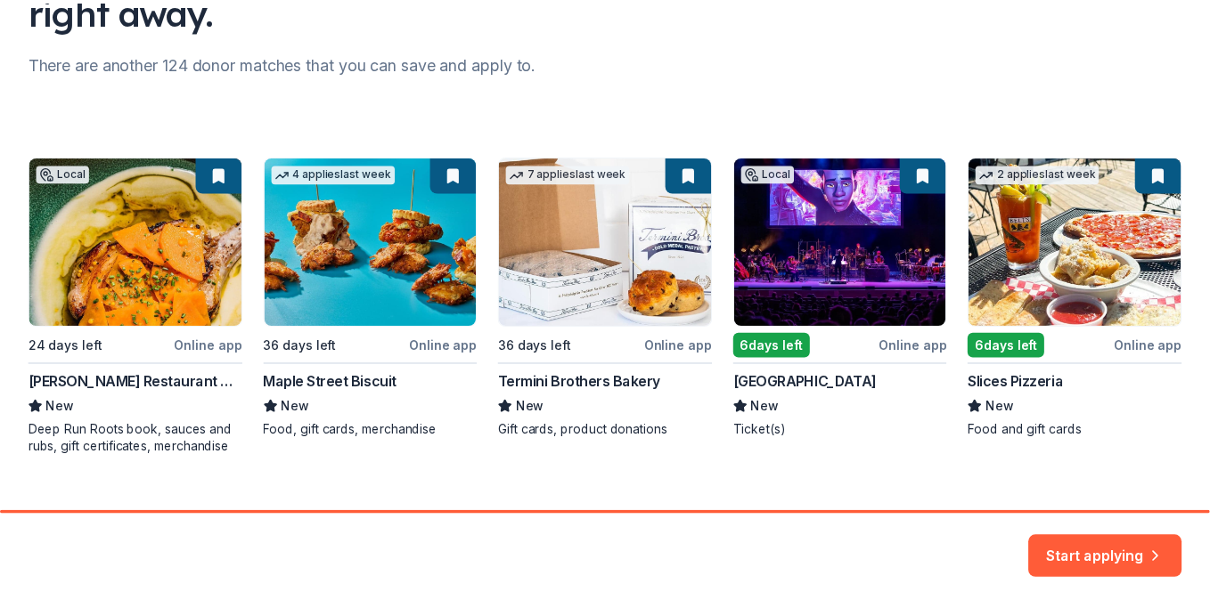
scroll to position [237, 0]
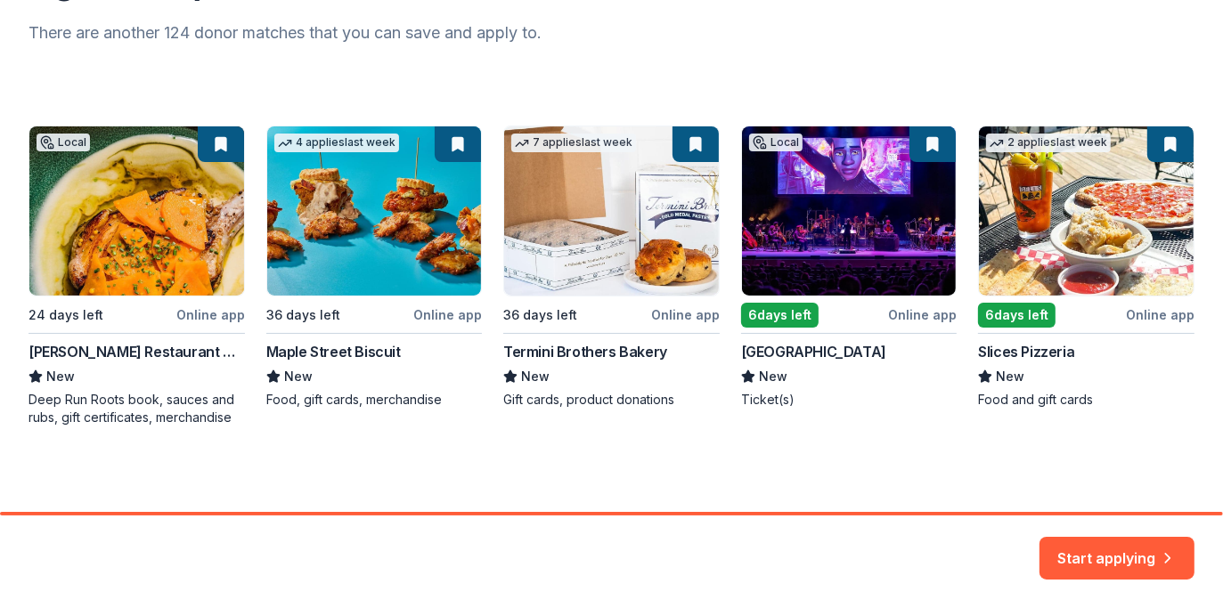
click at [897, 314] on div "Local 24 days left Online app Vivian Howard Restaurant Group New Deep Run Roots…" at bounding box center [612, 276] width 1166 height 301
click at [871, 255] on div "Local 24 days left Online app Vivian Howard Restaurant Group New Deep Run Roots…" at bounding box center [612, 276] width 1166 height 301
click at [1099, 559] on button "Start applying" at bounding box center [1117, 547] width 155 height 43
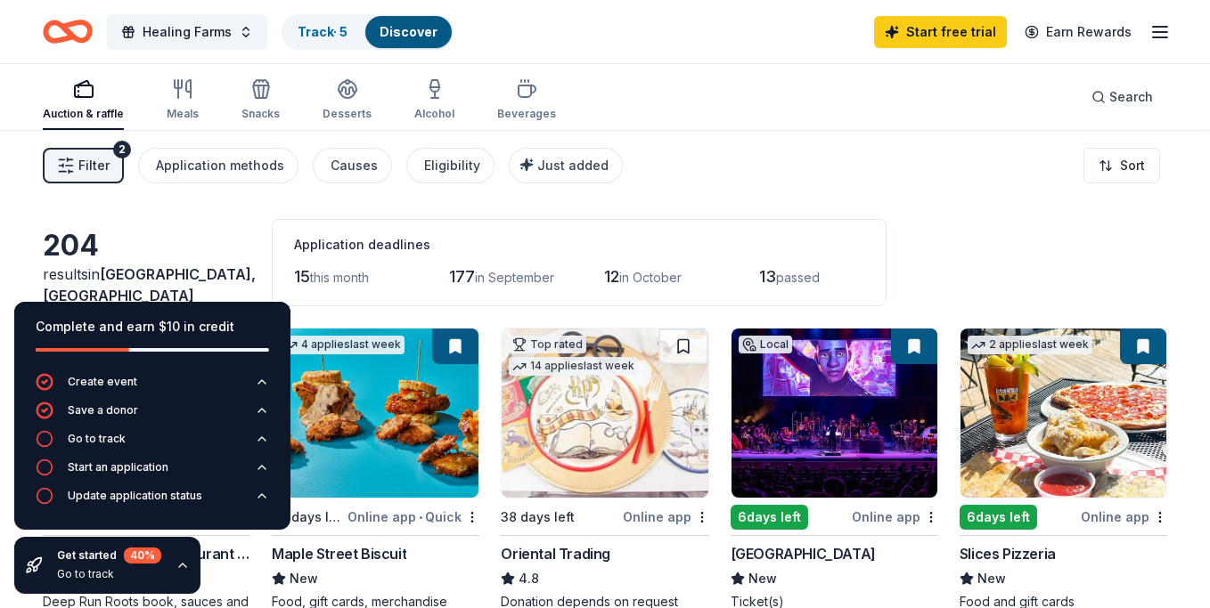
click at [890, 514] on div "Online app" at bounding box center [895, 517] width 86 height 22
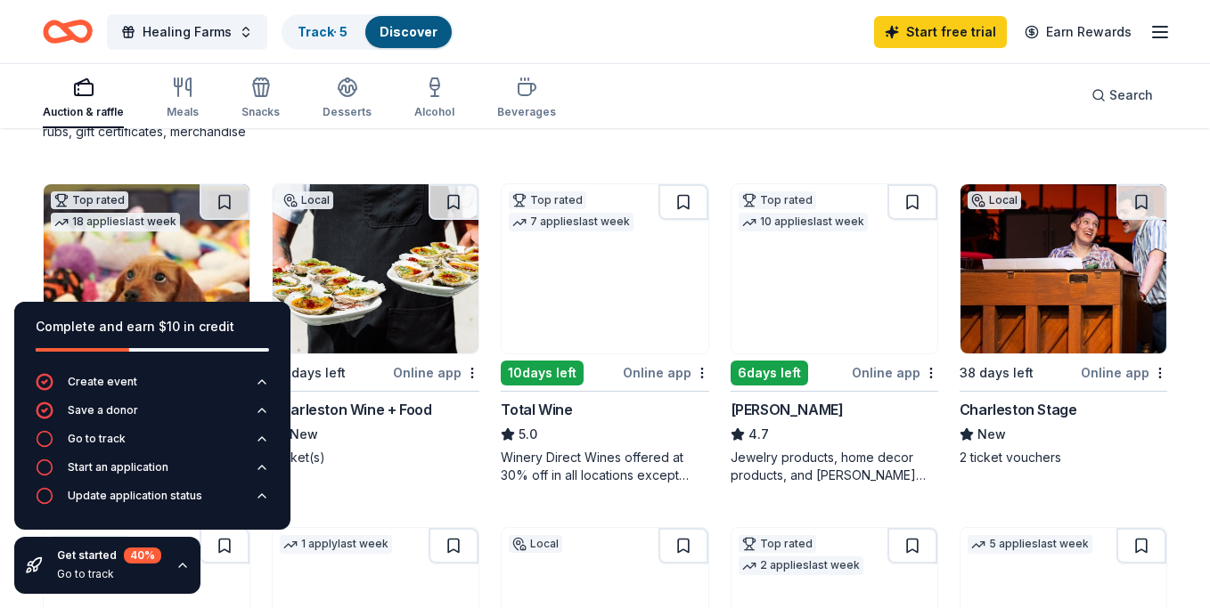
scroll to position [518, 0]
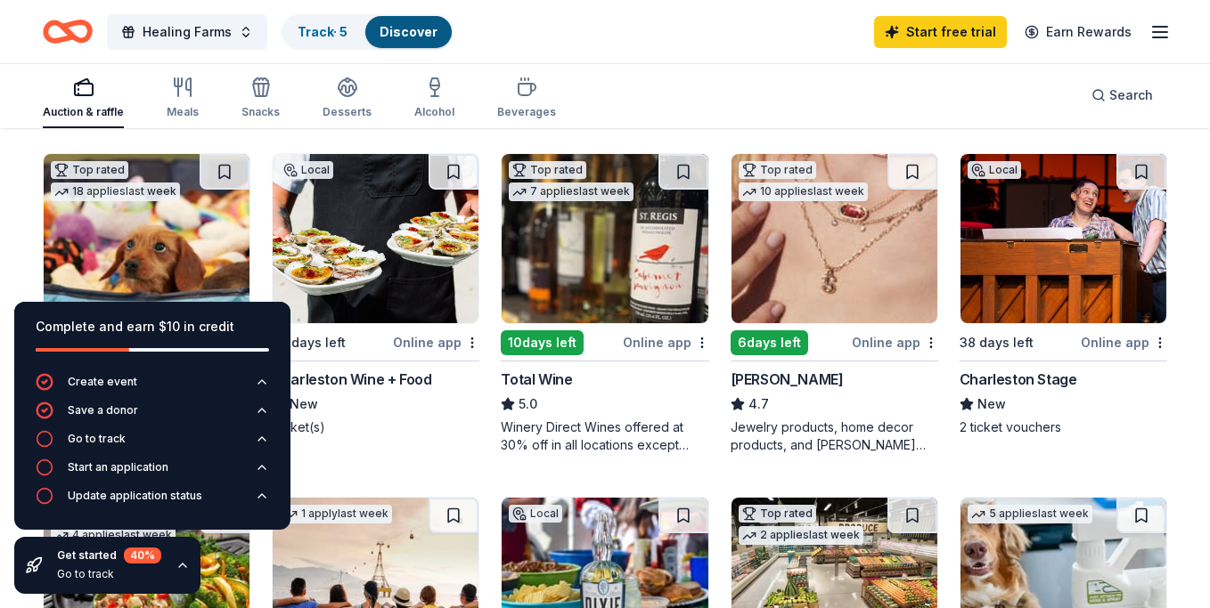
click at [1100, 338] on div "Online app" at bounding box center [1124, 342] width 86 height 22
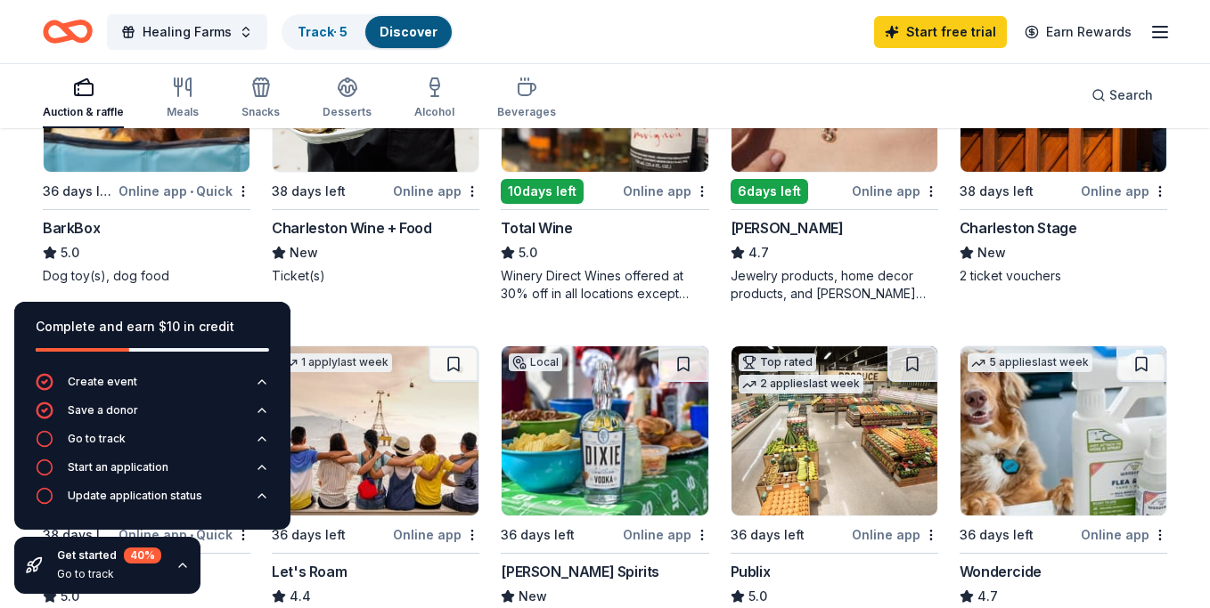
scroll to position [660, 0]
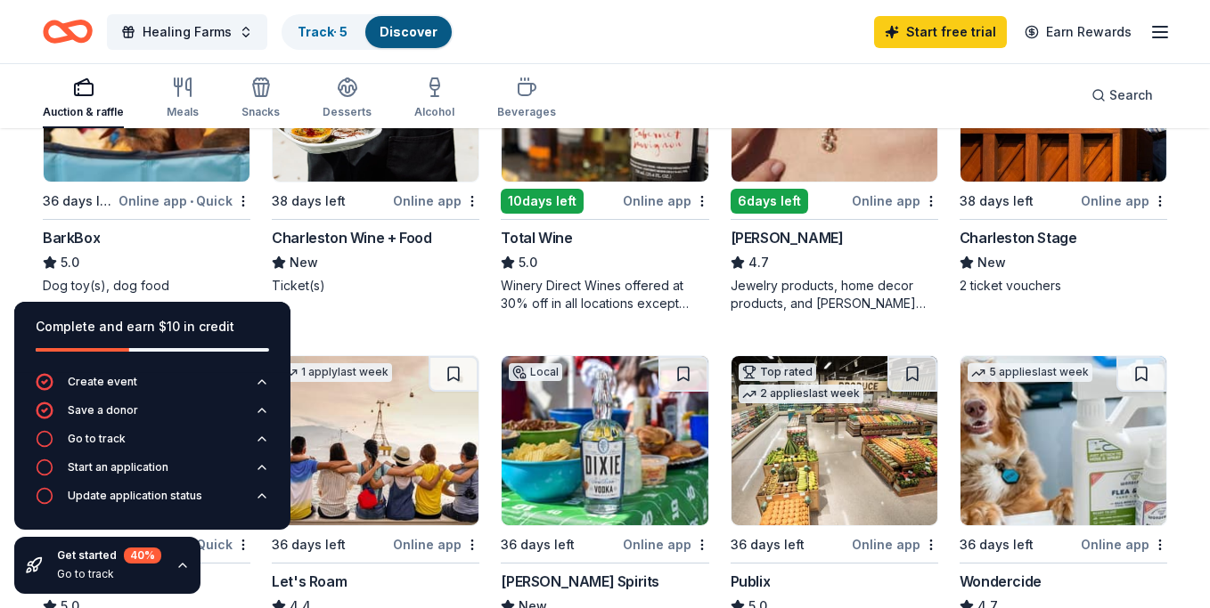
click at [420, 197] on div "Online app" at bounding box center [436, 201] width 86 height 22
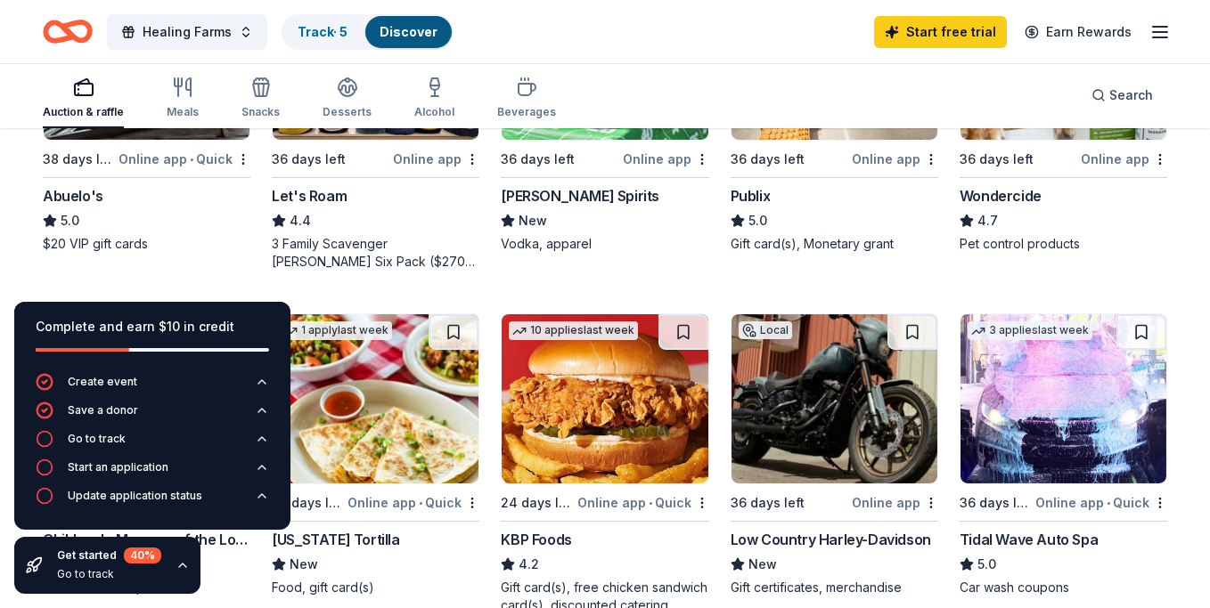
scroll to position [1048, 0]
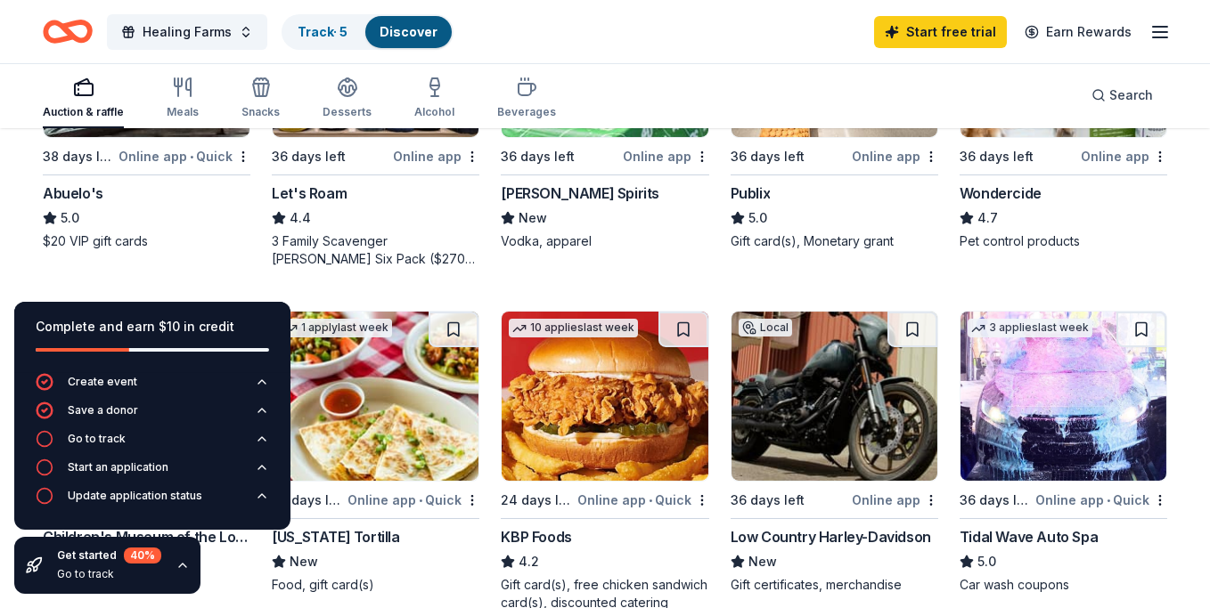
click at [426, 151] on div "Online app" at bounding box center [436, 156] width 86 height 22
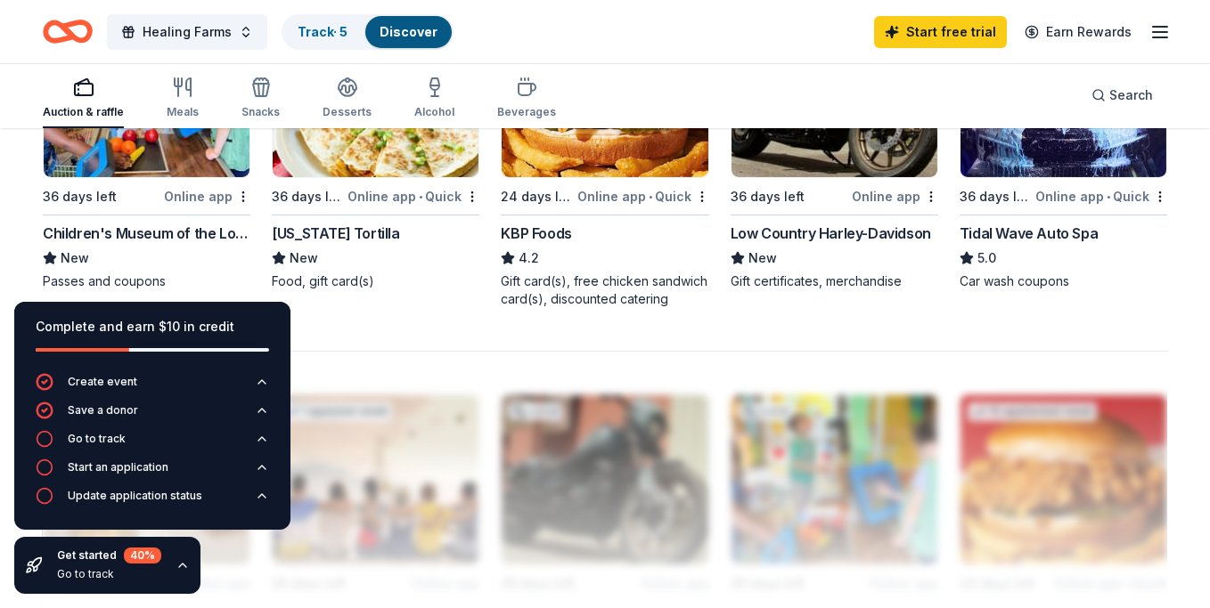
scroll to position [1329, 0]
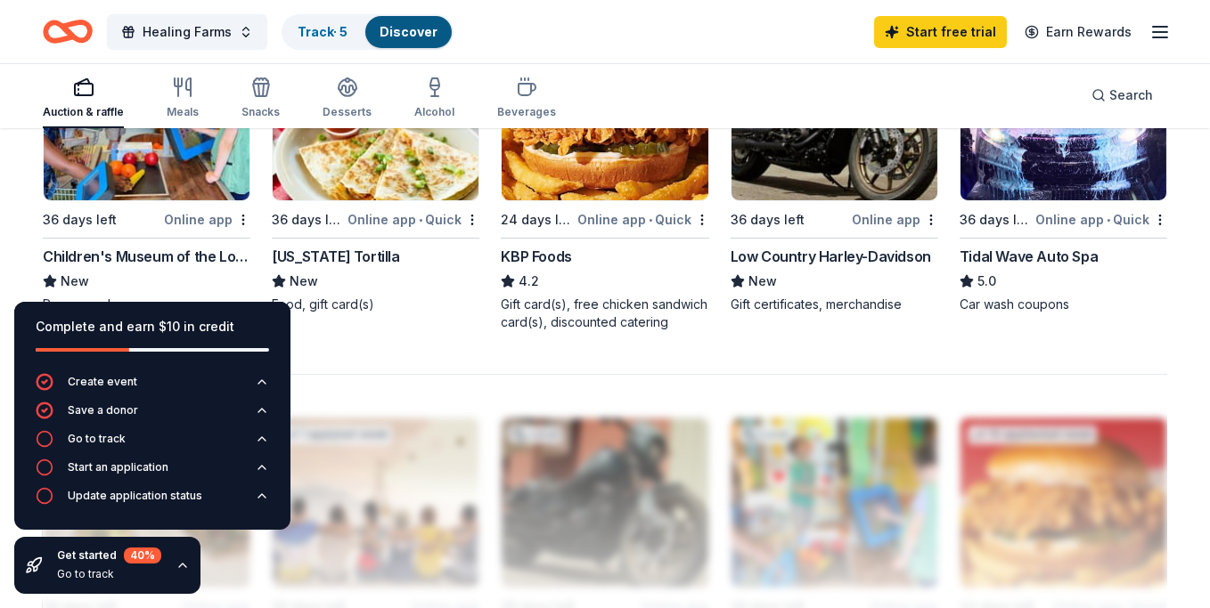
click at [877, 208] on div "Online app" at bounding box center [895, 219] width 86 height 22
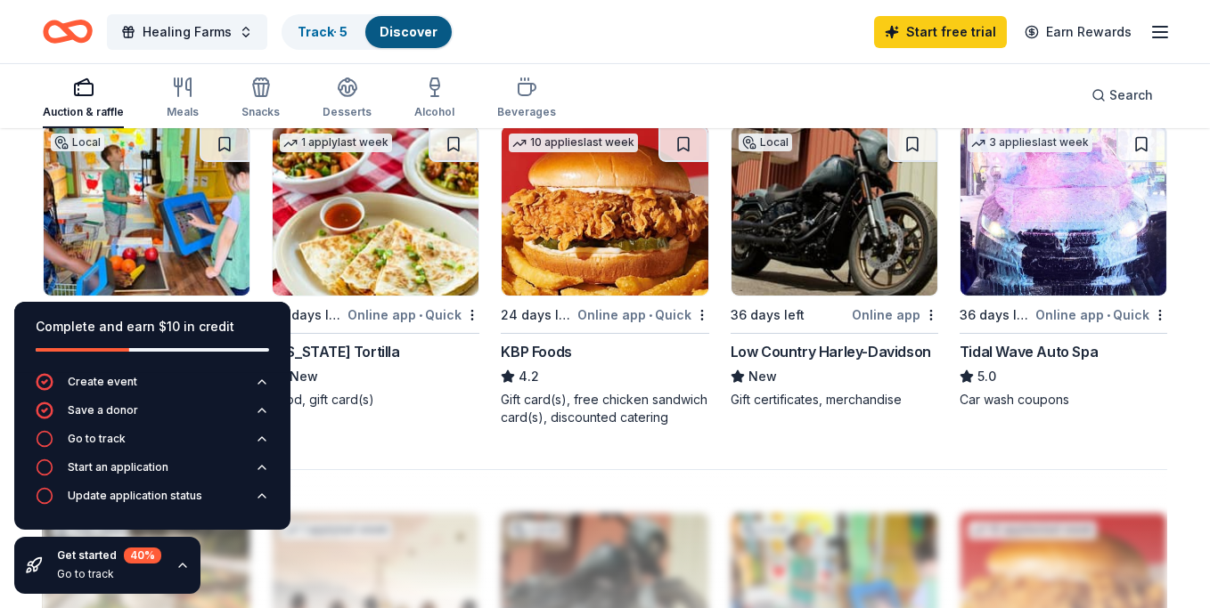
scroll to position [1231, 0]
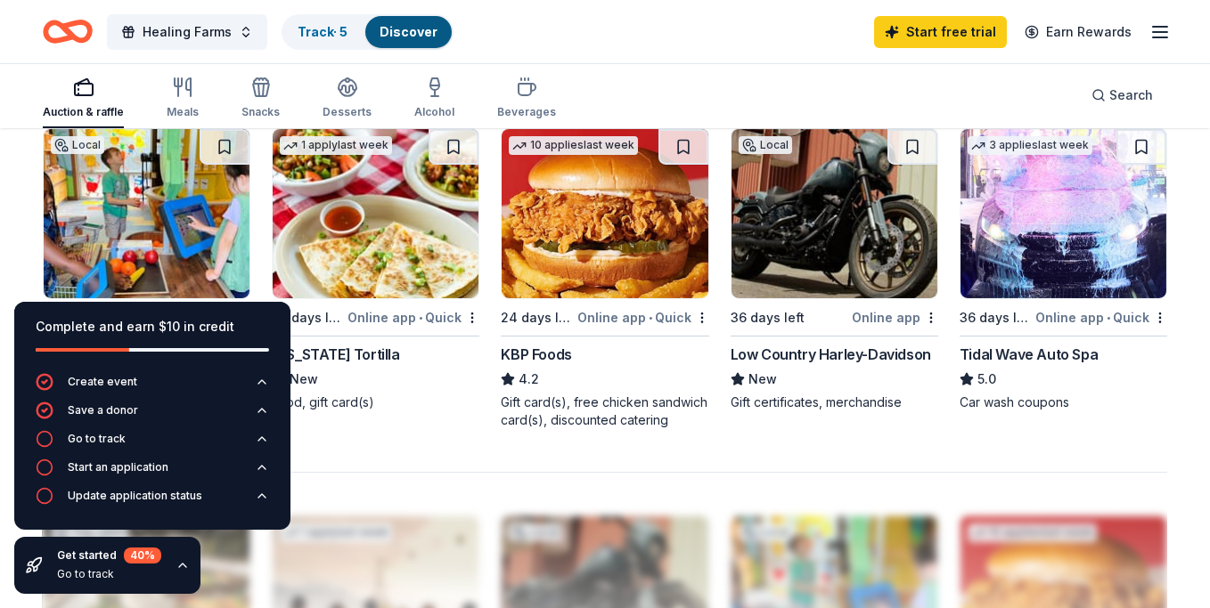
click at [1075, 312] on div "Online app • Quick" at bounding box center [1101, 317] width 132 height 22
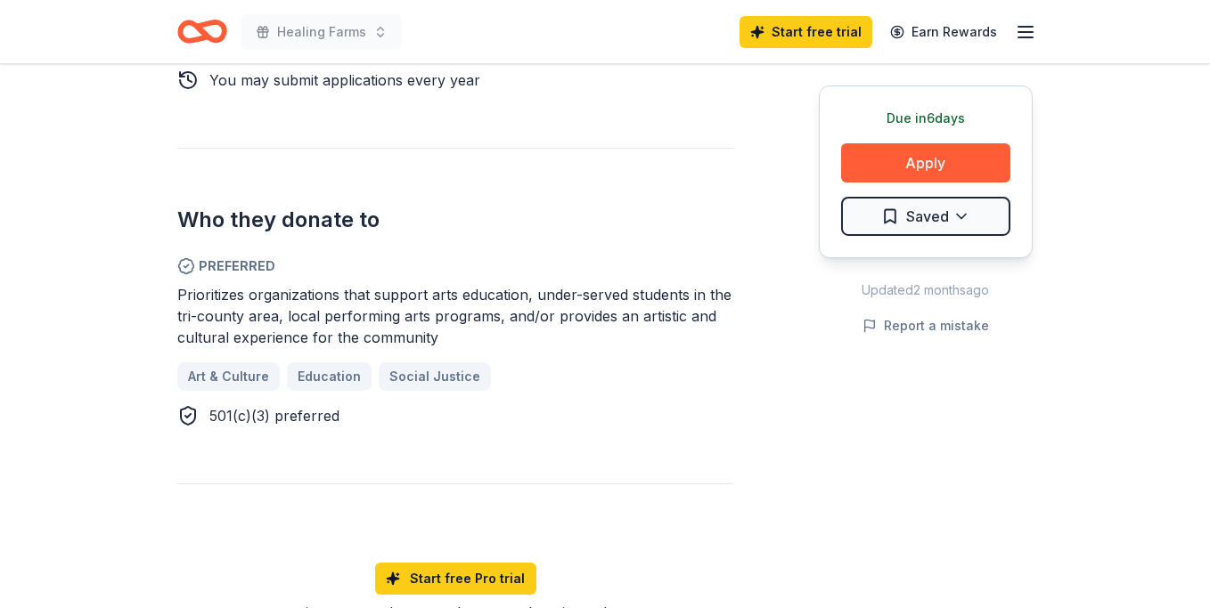
scroll to position [949, 0]
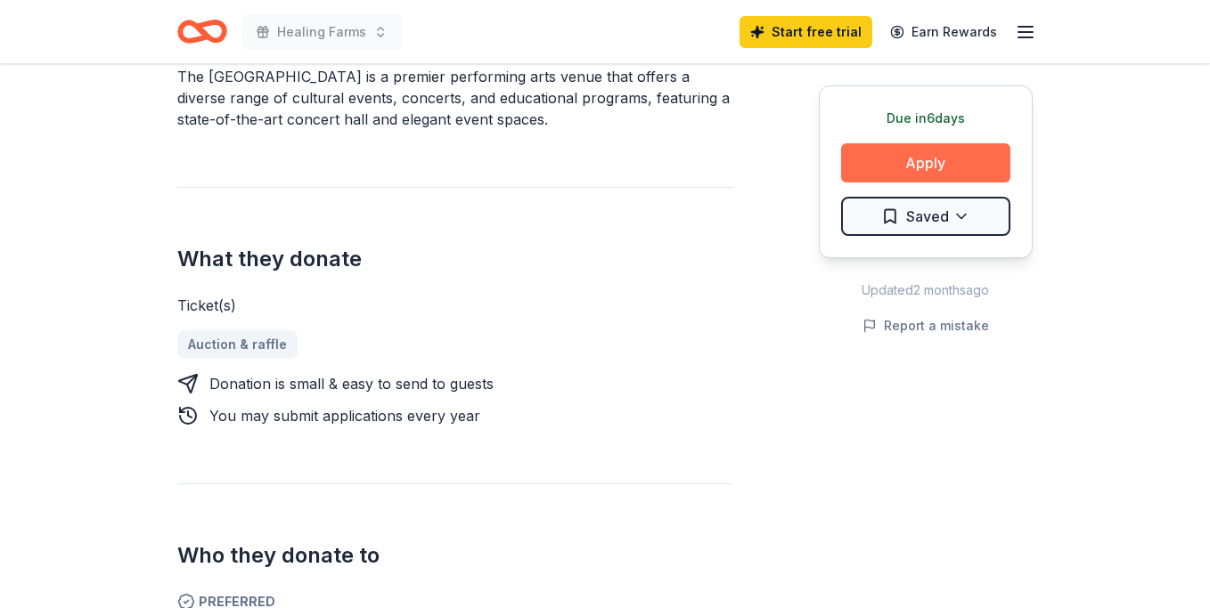
click at [904, 151] on button "Apply" at bounding box center [925, 162] width 169 height 39
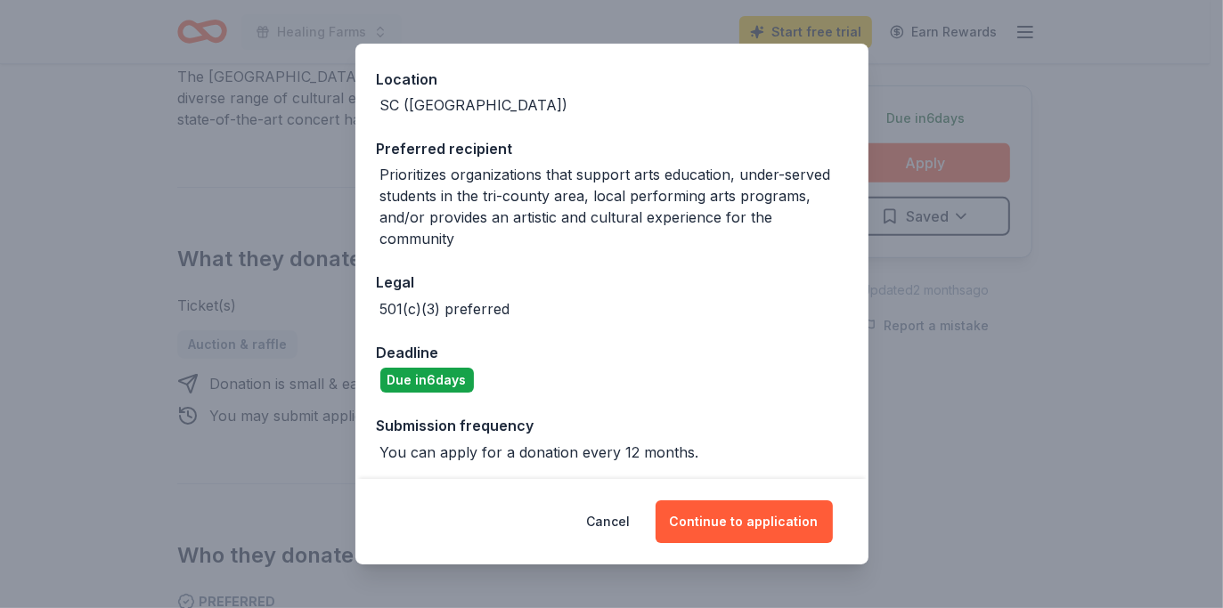
scroll to position [194, 0]
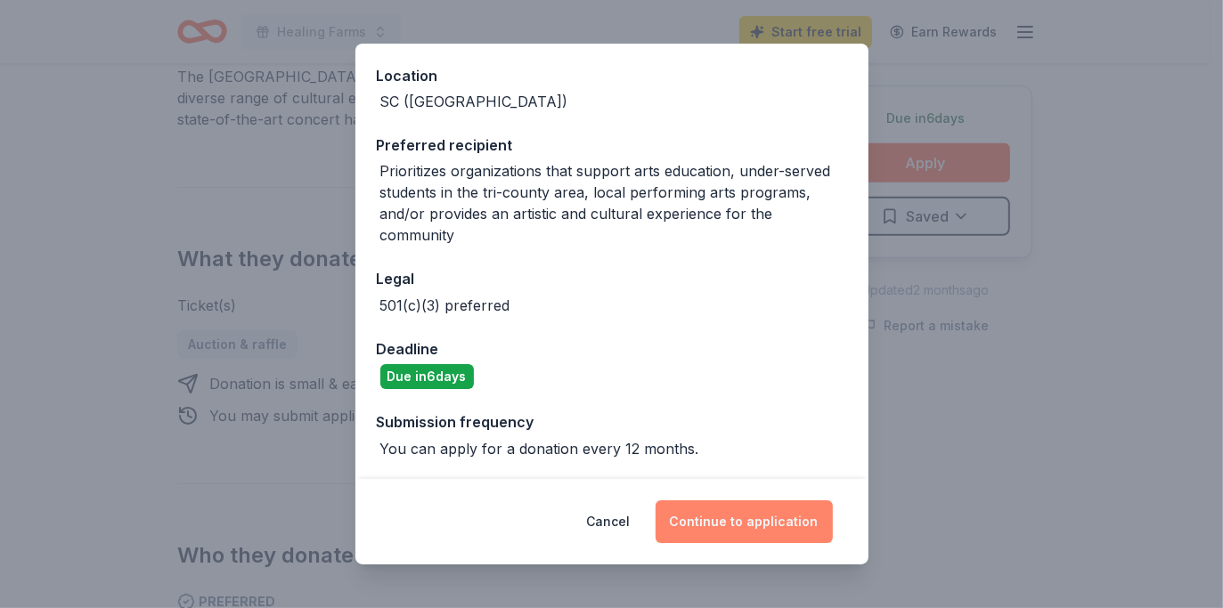
click at [716, 516] on button "Continue to application" at bounding box center [744, 522] width 177 height 43
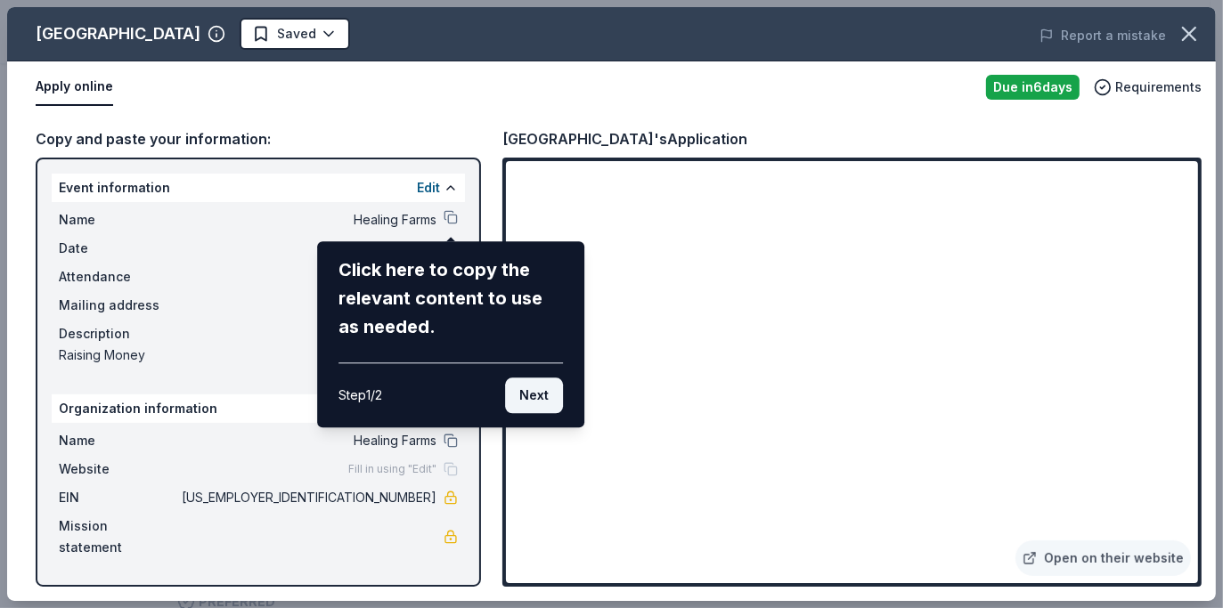
click at [541, 396] on button "Next" at bounding box center [534, 396] width 58 height 36
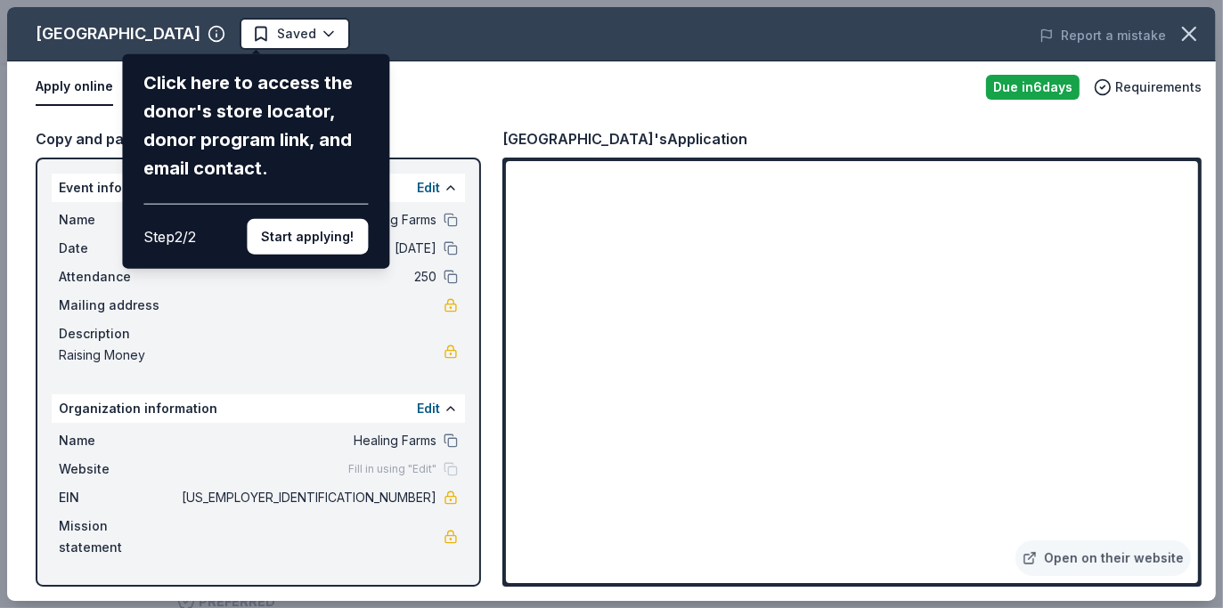
drag, startPoint x: 1192, startPoint y: 192, endPoint x: 1192, endPoint y: 244, distance: 51.7
click at [1192, 244] on div "Charleston Gaillard Center Click here to access the donor's store locator, dono…" at bounding box center [611, 304] width 1209 height 594
drag, startPoint x: 1195, startPoint y: 208, endPoint x: 992, endPoint y: 200, distance: 202.3
click at [1189, 215] on div "Charleston Gaillard Center Click here to access the donor's store locator, dono…" at bounding box center [611, 304] width 1209 height 594
click at [334, 240] on button "Start applying!" at bounding box center [307, 237] width 121 height 36
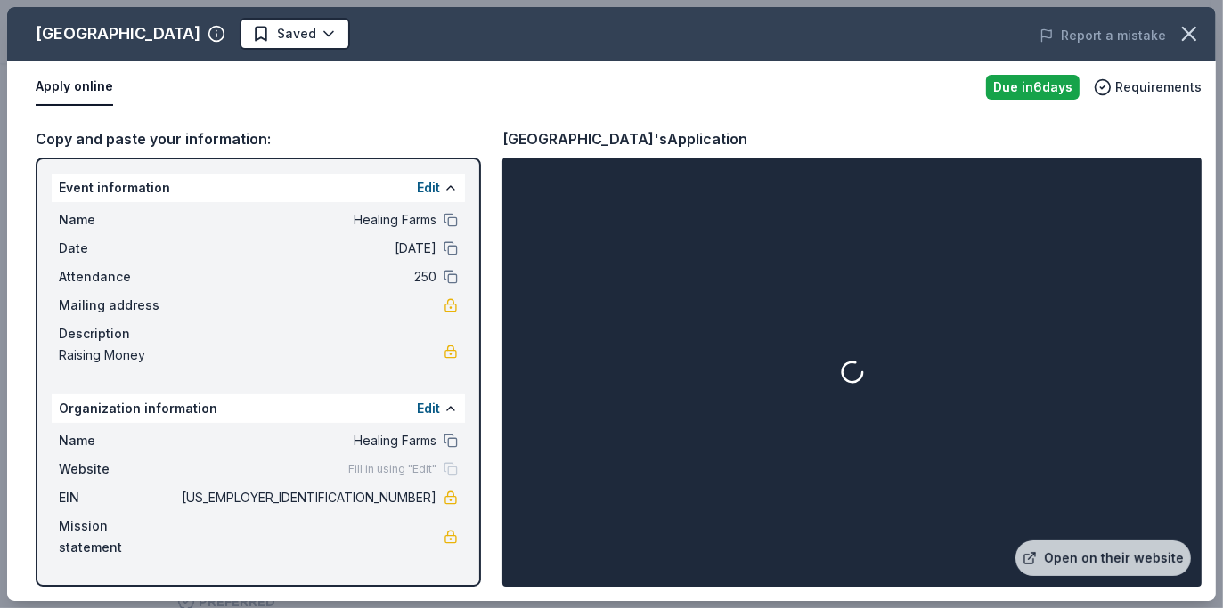
drag, startPoint x: 1192, startPoint y: 208, endPoint x: 1203, endPoint y: 257, distance: 49.3
click at [1203, 257] on div "Charleston Gaillard Center Saved Report a mistake Apply online Due in 6 days Re…" at bounding box center [611, 304] width 1209 height 594
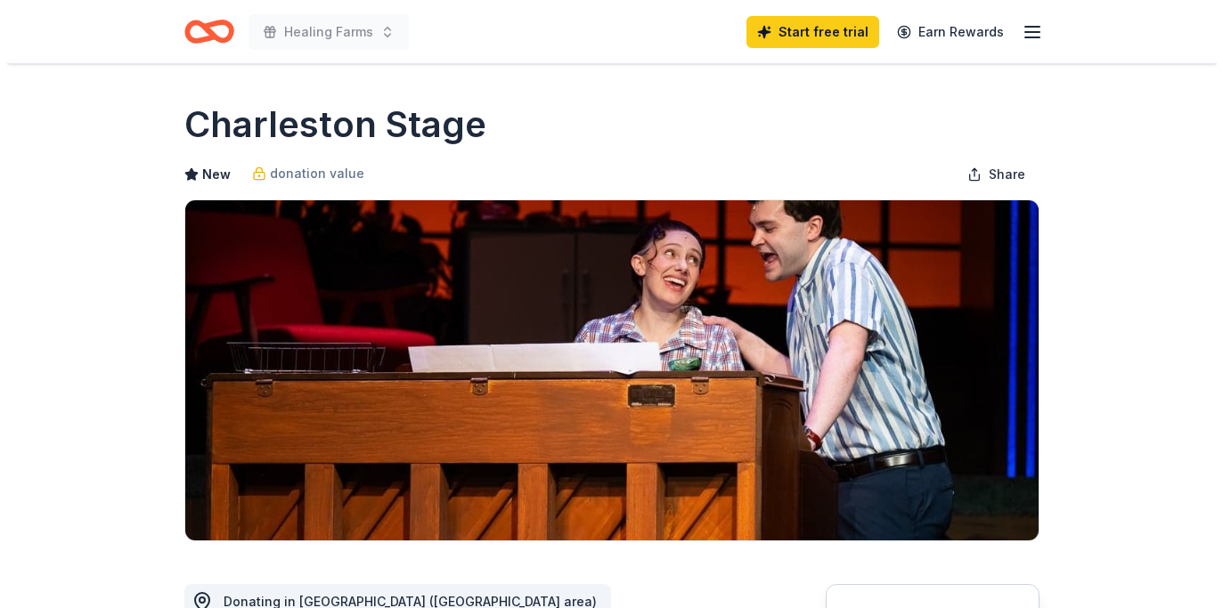
scroll to position [434, 0]
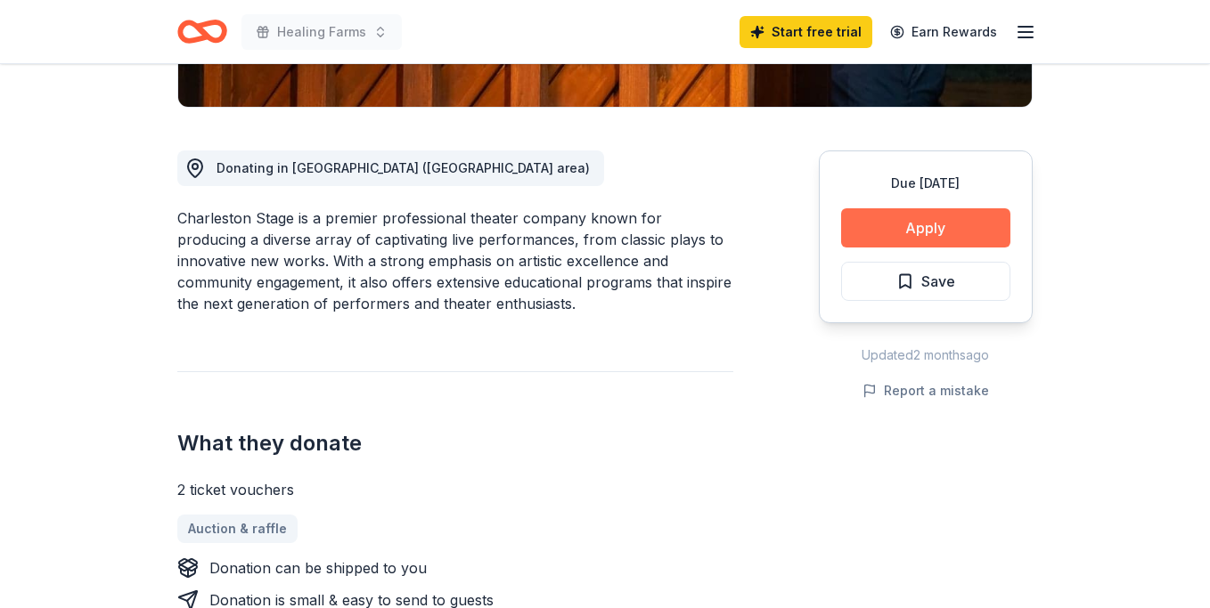
click at [942, 227] on button "Apply" at bounding box center [925, 227] width 169 height 39
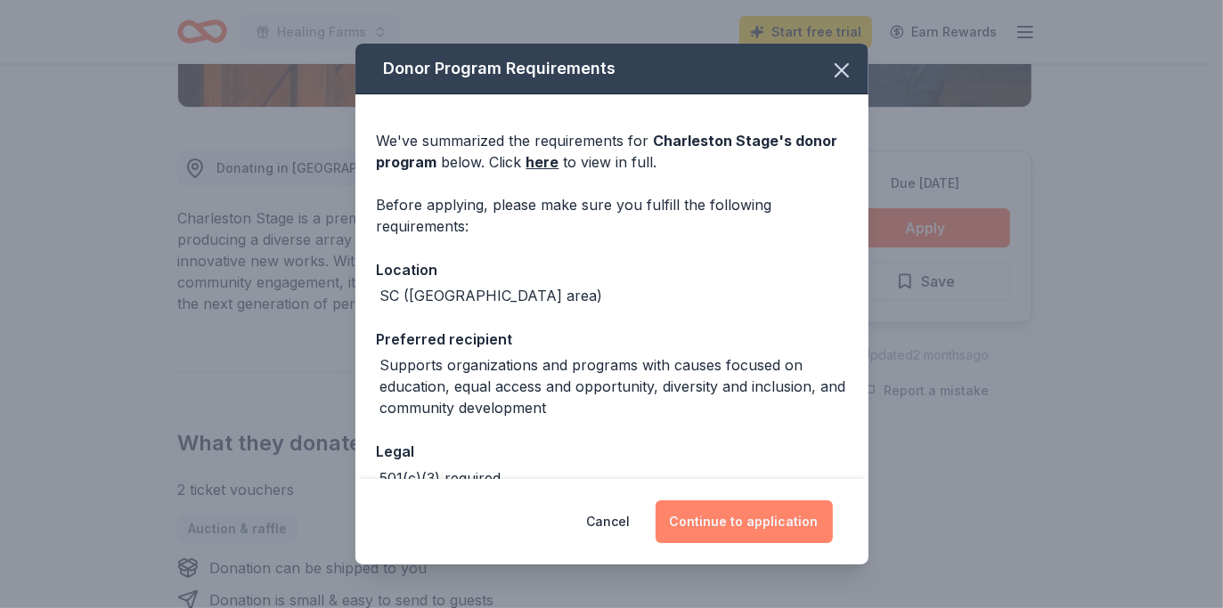
click at [738, 523] on button "Continue to application" at bounding box center [744, 522] width 177 height 43
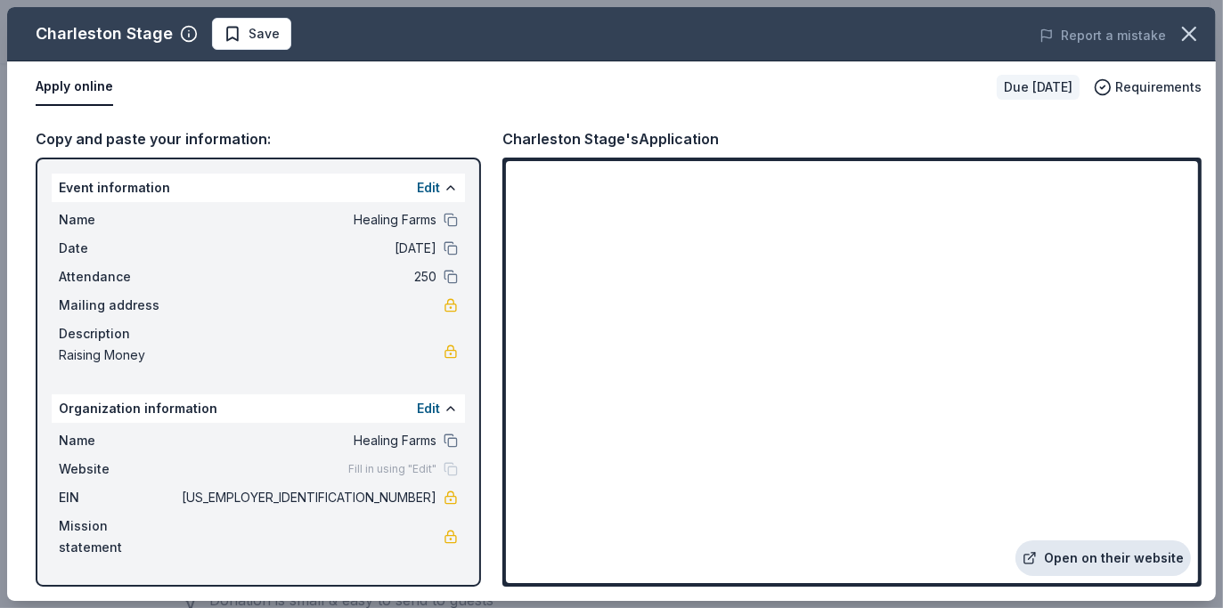
click at [1084, 553] on link "Open on their website" at bounding box center [1103, 559] width 175 height 36
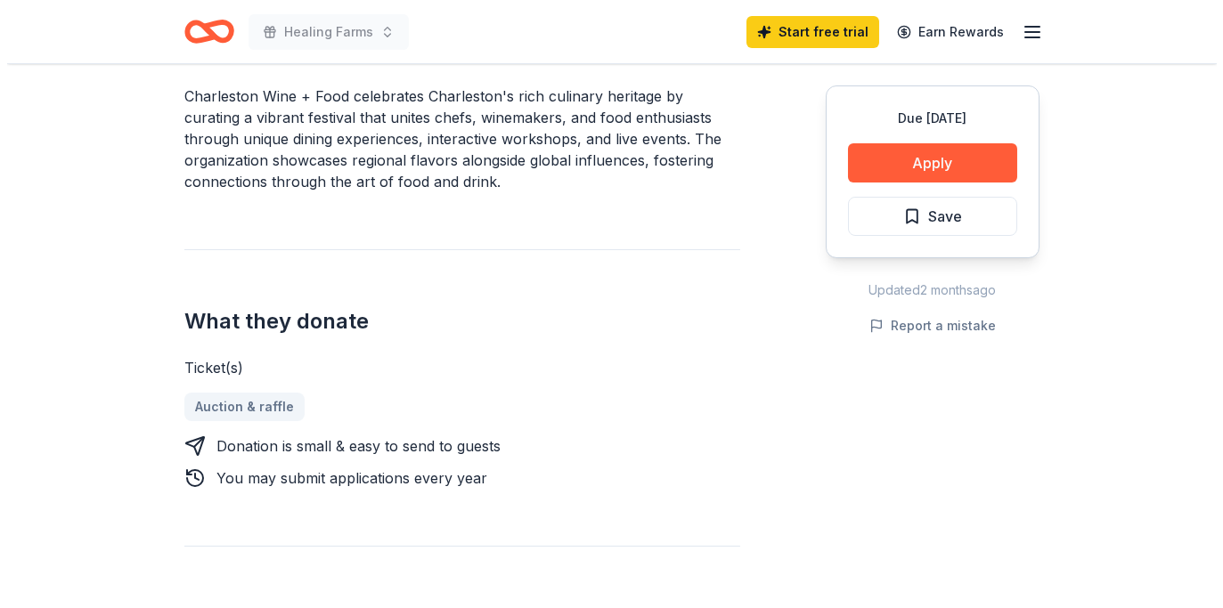
scroll to position [572, 0]
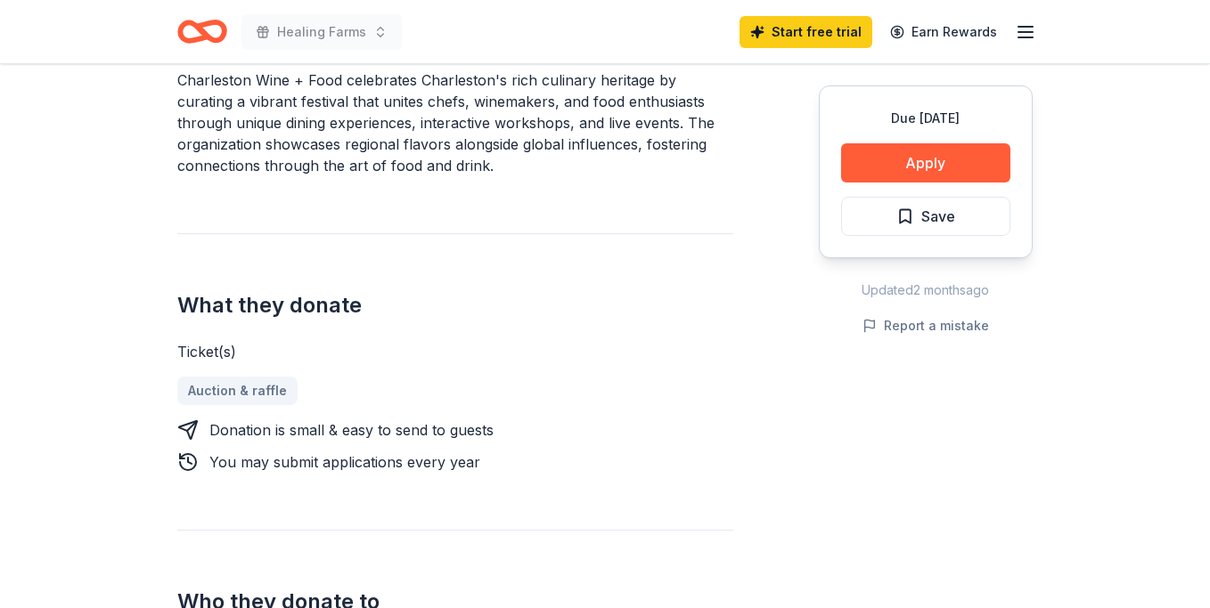
click at [944, 168] on button "Apply" at bounding box center [925, 162] width 169 height 39
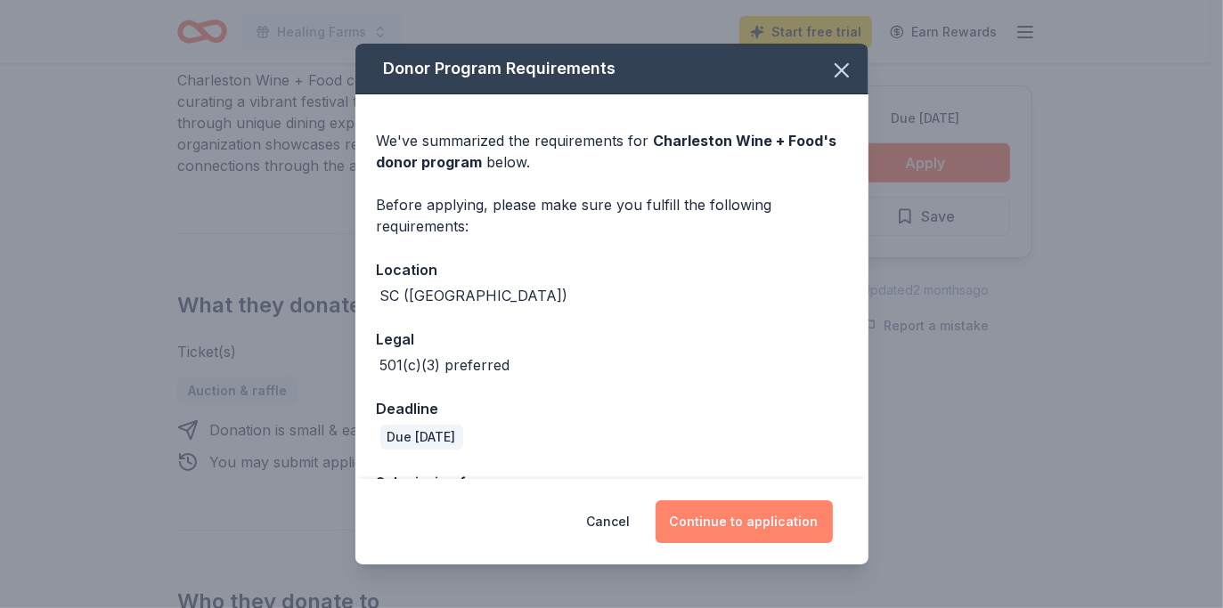
click at [746, 524] on button "Continue to application" at bounding box center [744, 522] width 177 height 43
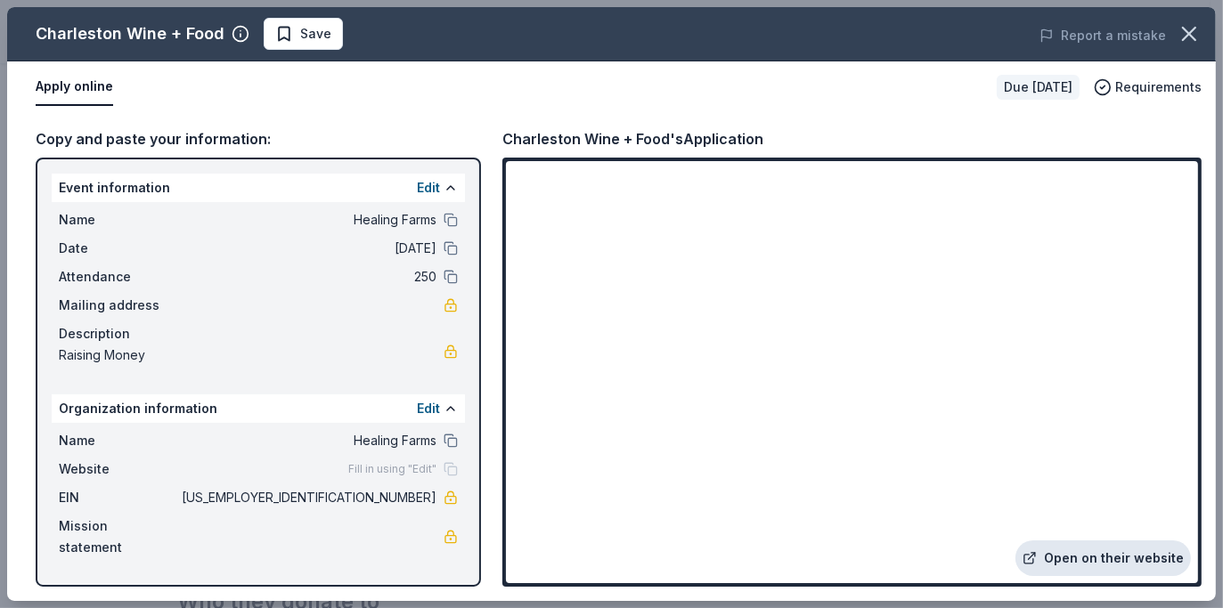
click at [1096, 566] on link "Open on their website" at bounding box center [1103, 559] width 175 height 36
click at [1101, 563] on link "Open on their website" at bounding box center [1103, 559] width 175 height 36
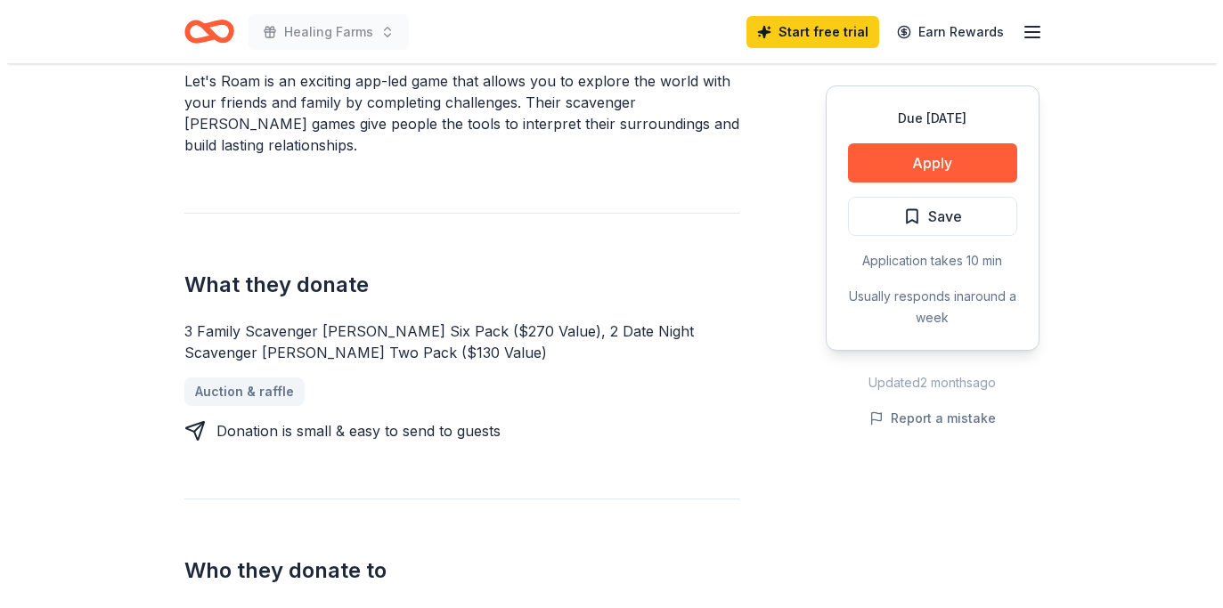
scroll to position [477, 0]
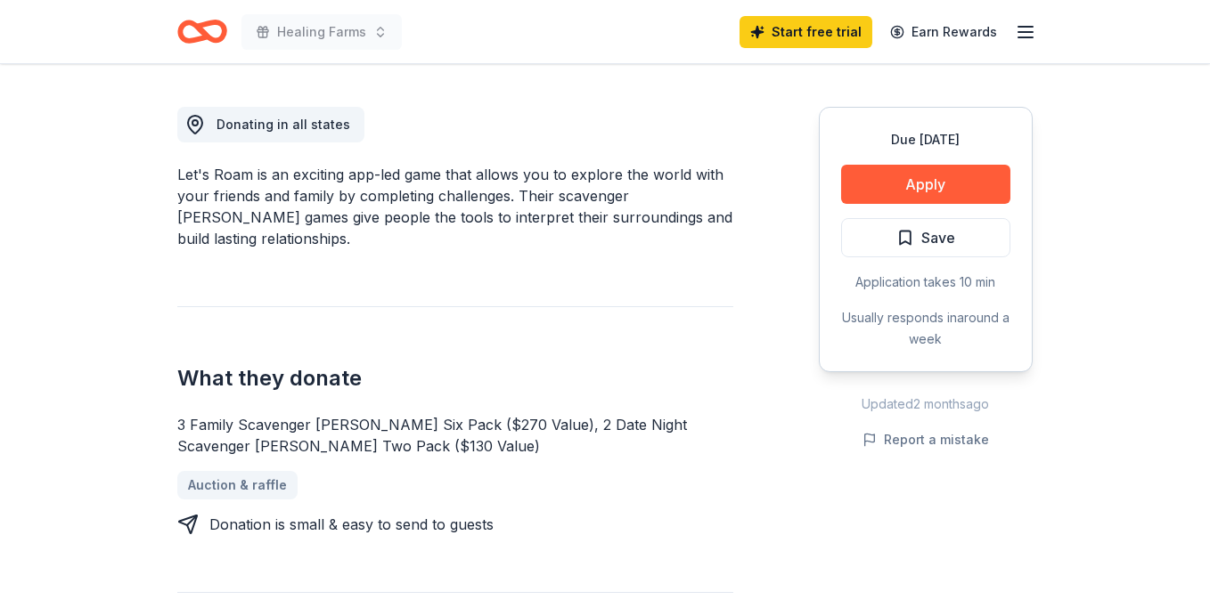
click at [950, 184] on button "Apply" at bounding box center [925, 184] width 169 height 39
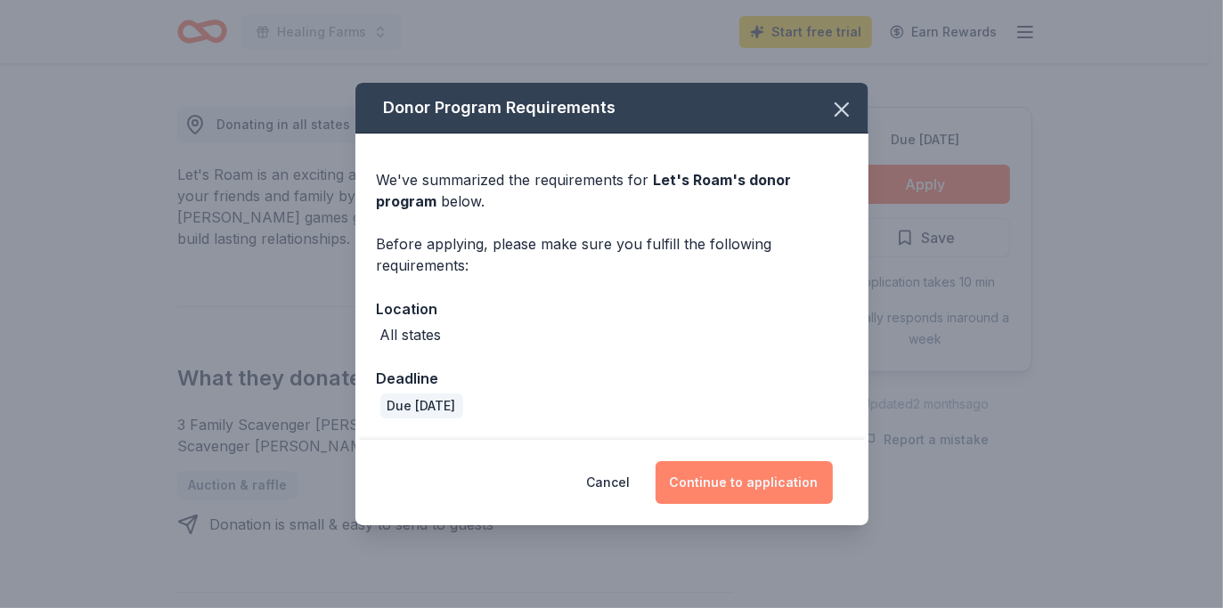
click at [764, 479] on button "Continue to application" at bounding box center [744, 482] width 177 height 43
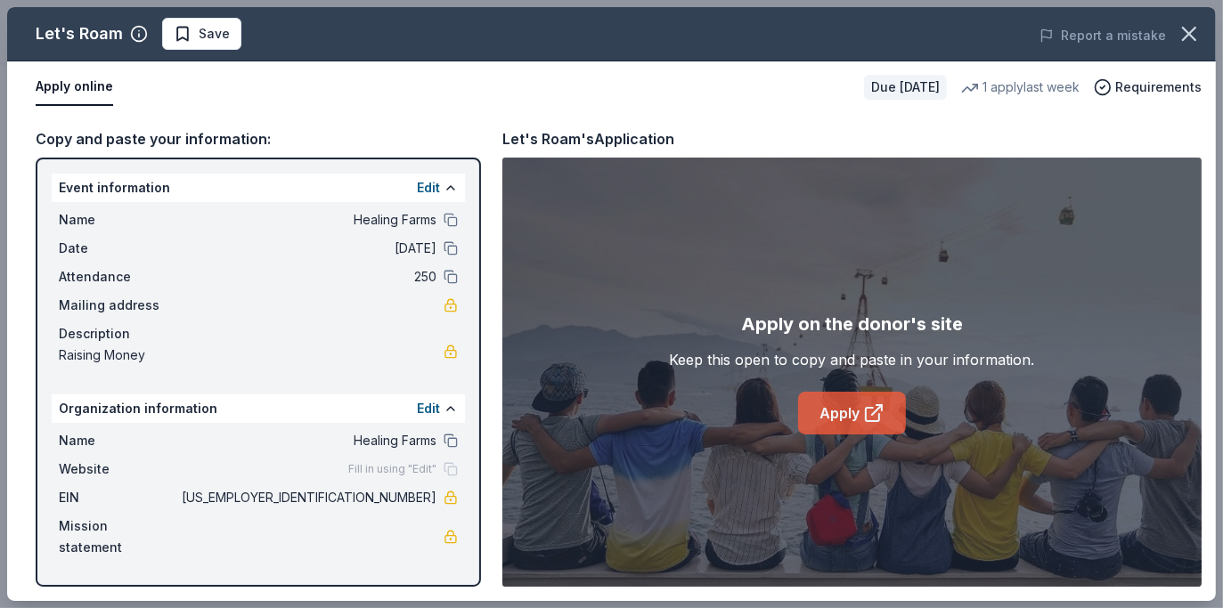
click at [841, 419] on link "Apply" at bounding box center [852, 413] width 108 height 43
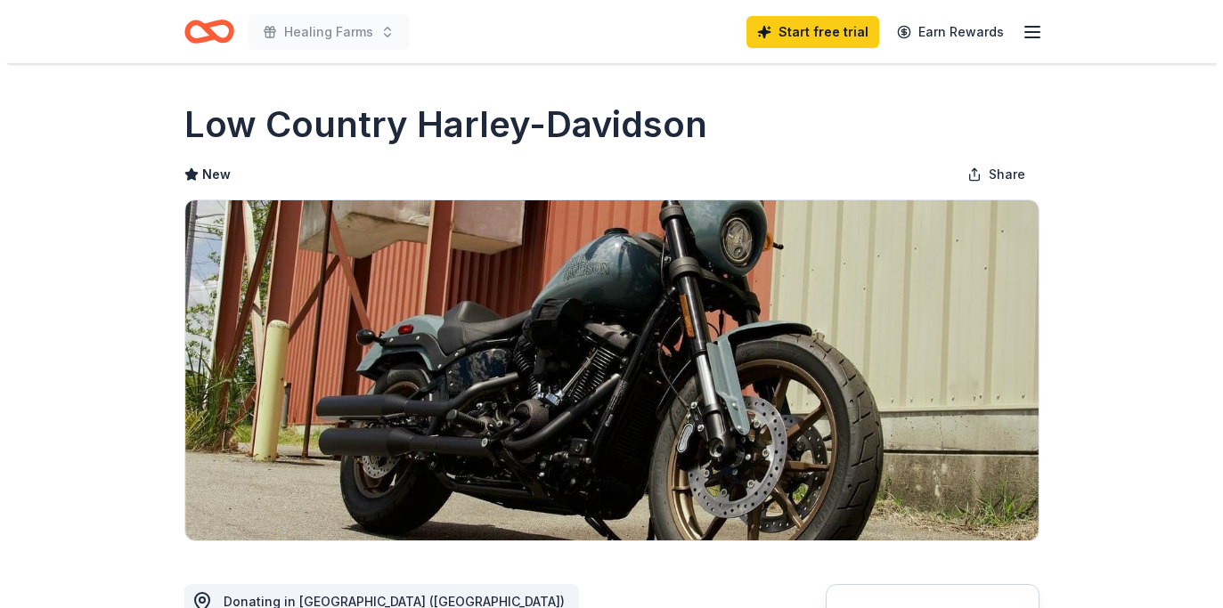
scroll to position [460, 0]
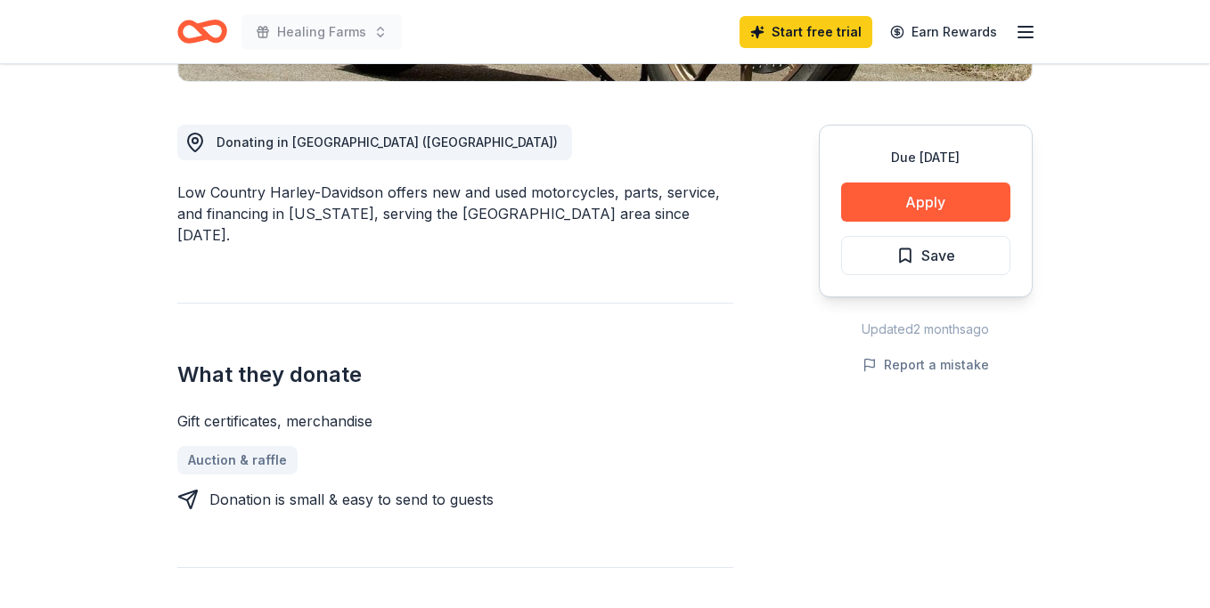
click at [934, 198] on button "Apply" at bounding box center [925, 202] width 169 height 39
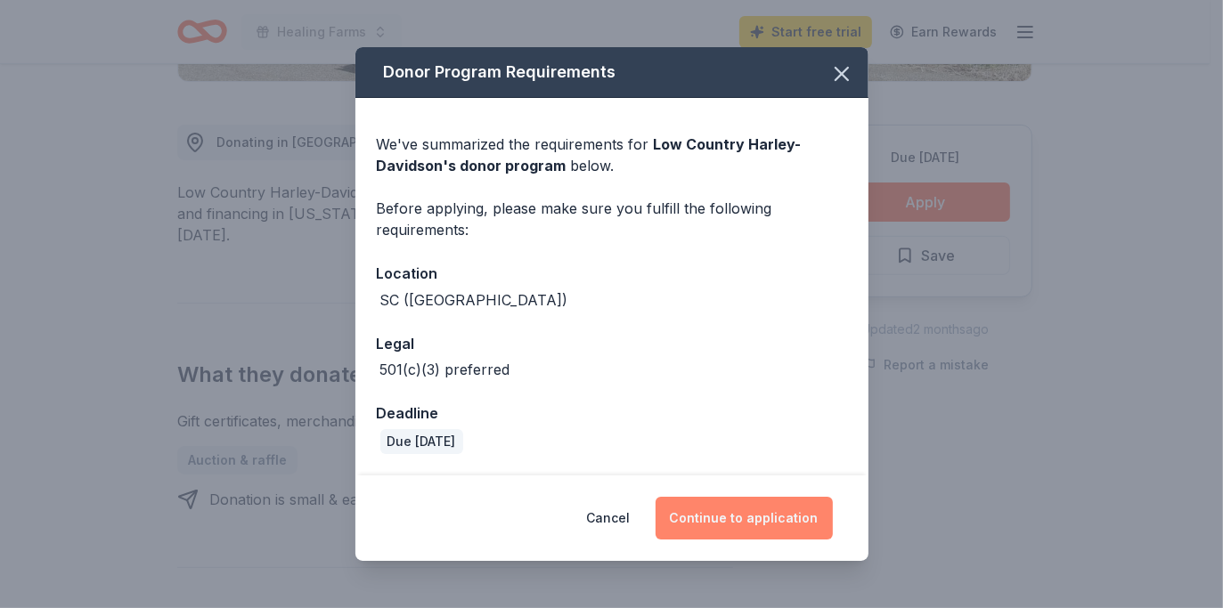
click at [769, 519] on button "Continue to application" at bounding box center [744, 518] width 177 height 43
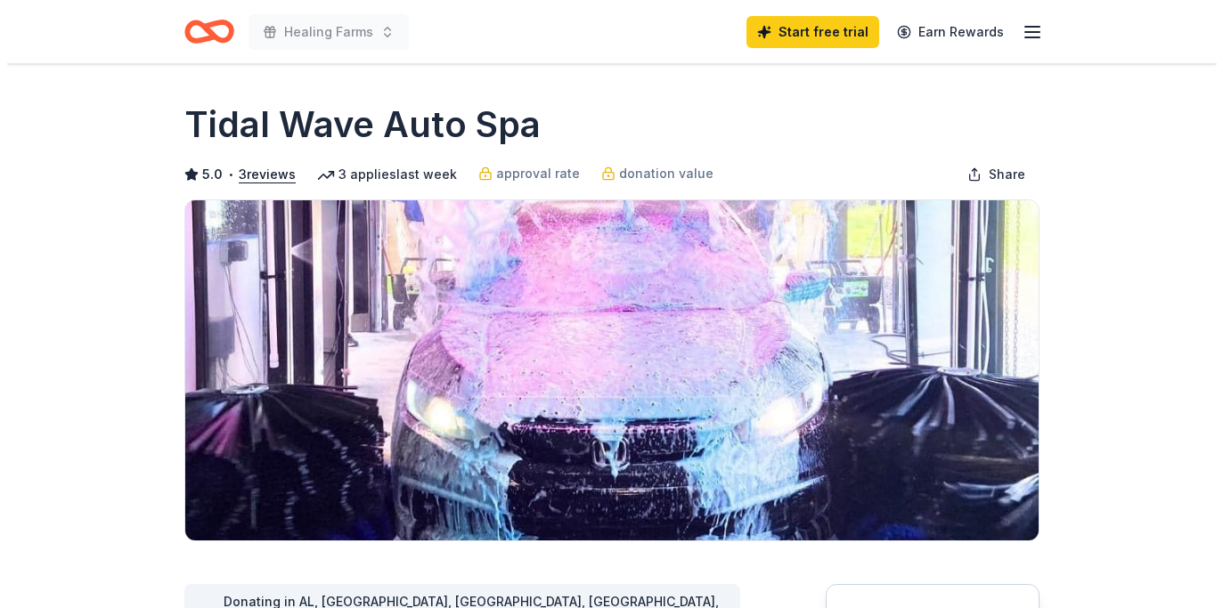
scroll to position [423, 0]
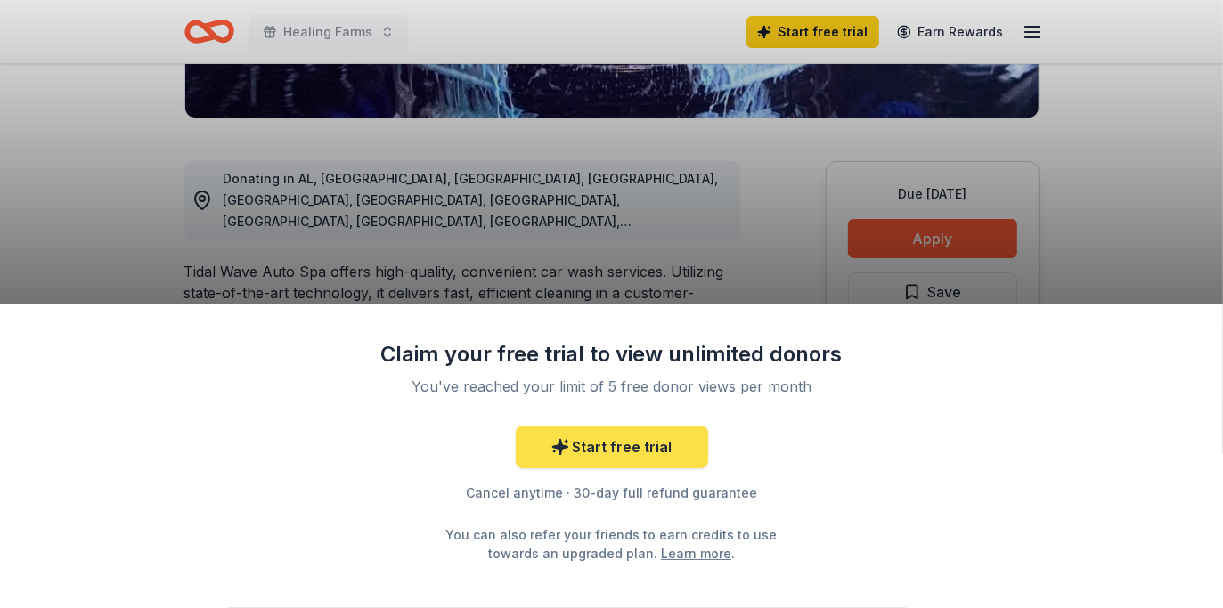
click at [600, 449] on link "Start free trial" at bounding box center [612, 447] width 192 height 43
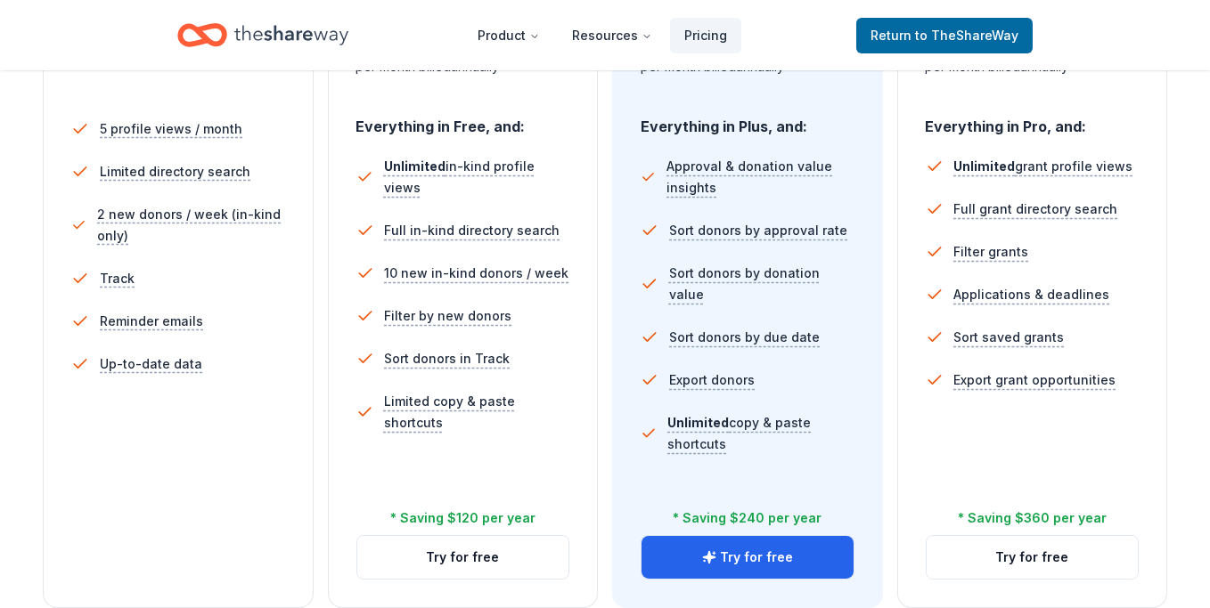
scroll to position [433, 0]
